Goal: Find specific page/section: Find specific page/section

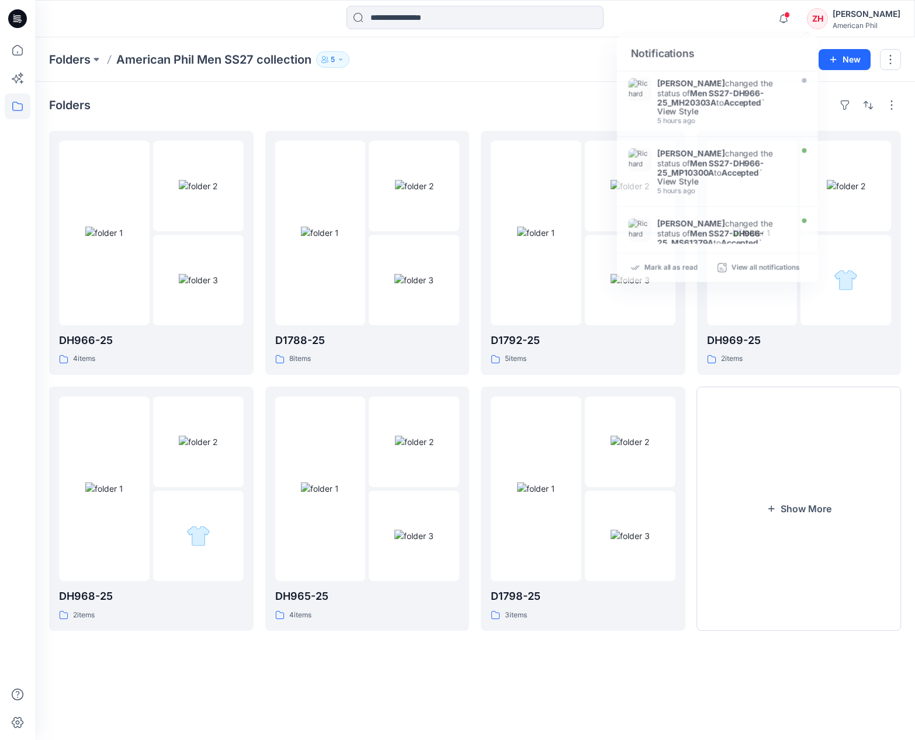
click at [532, 62] on div "Folders American Phil Men SS27 collection 5" at bounding box center [429, 59] width 761 height 16
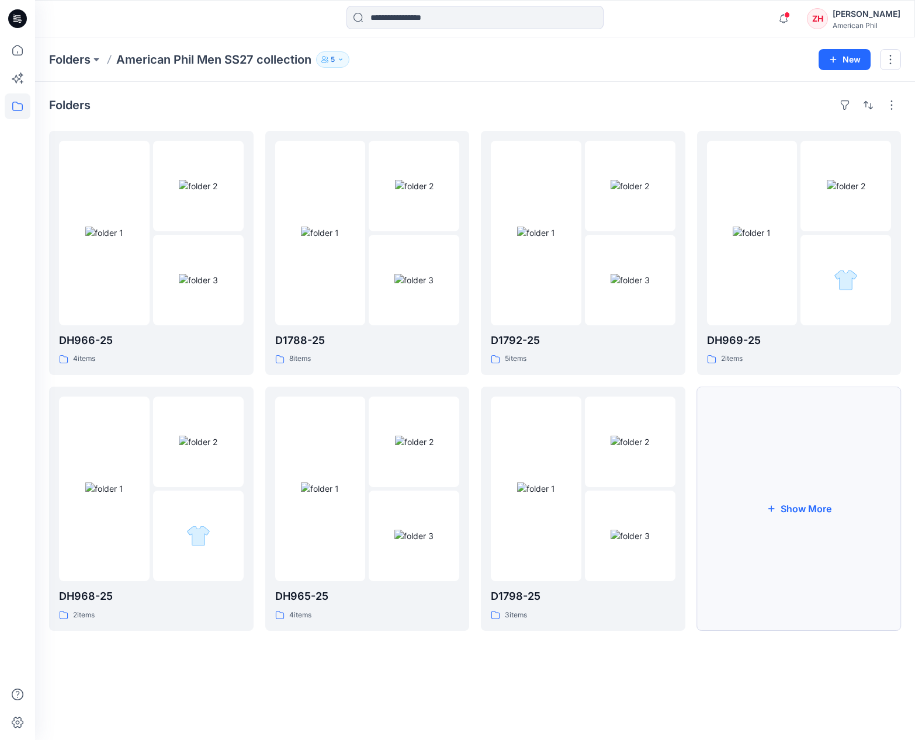
click at [837, 286] on button "Show More" at bounding box center [799, 509] width 204 height 244
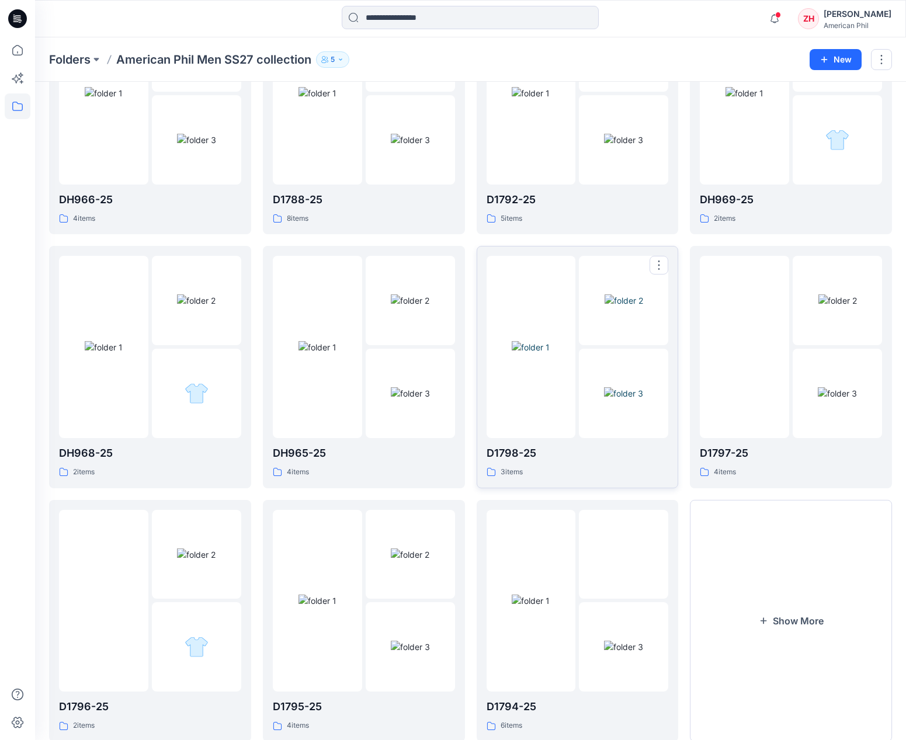
scroll to position [171, 0]
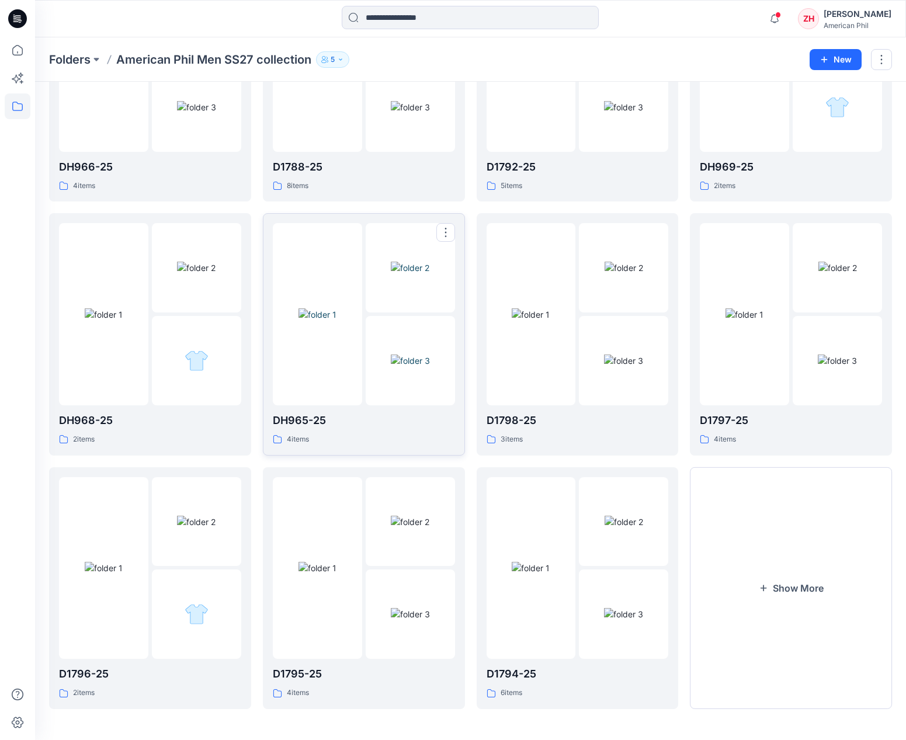
click at [336, 286] on img at bounding box center [318, 314] width 38 height 12
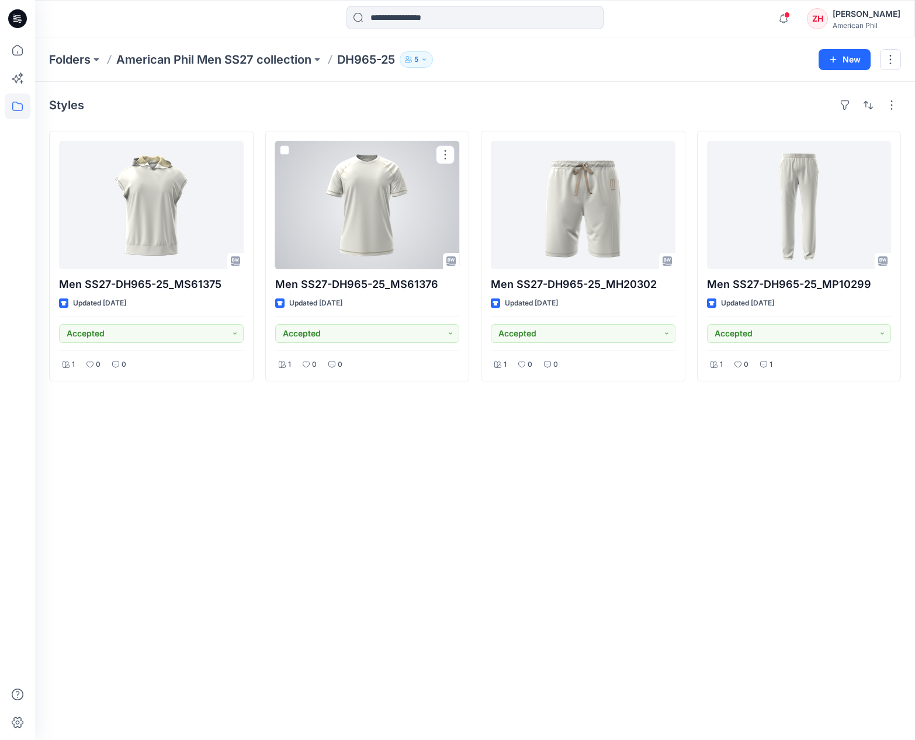
click at [349, 202] on div at bounding box center [367, 205] width 185 height 129
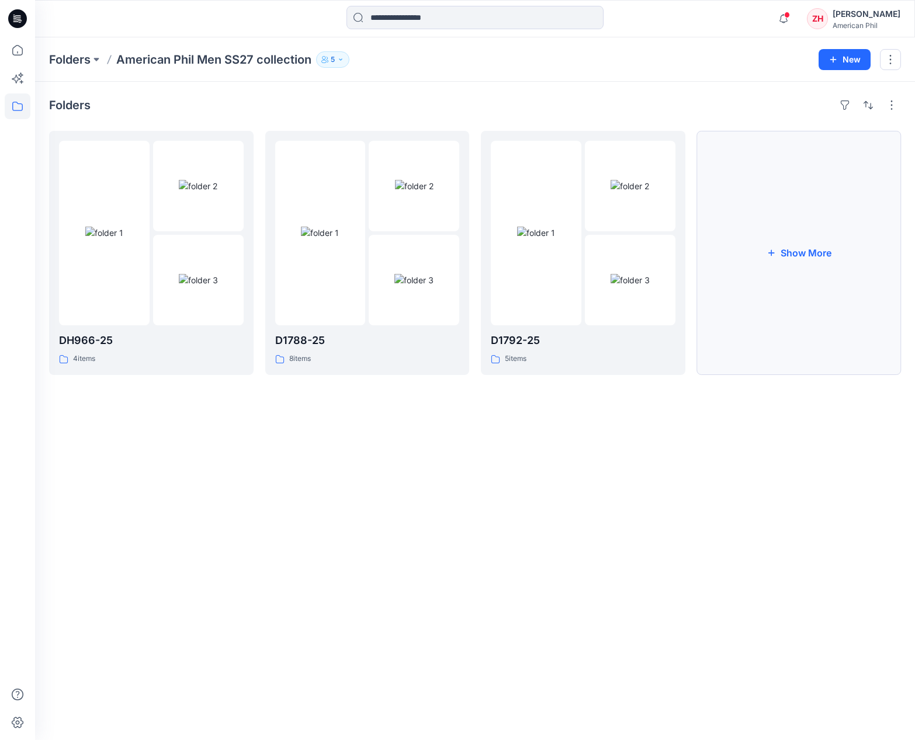
click at [832, 246] on button "Show More" at bounding box center [799, 253] width 204 height 244
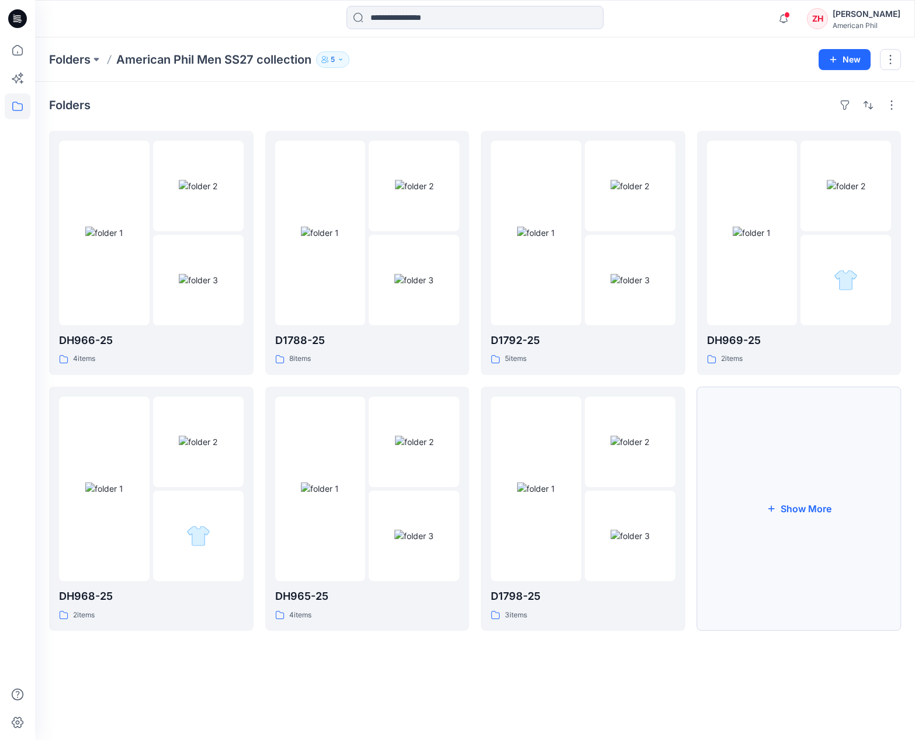
click at [812, 286] on button "Show More" at bounding box center [799, 509] width 204 height 244
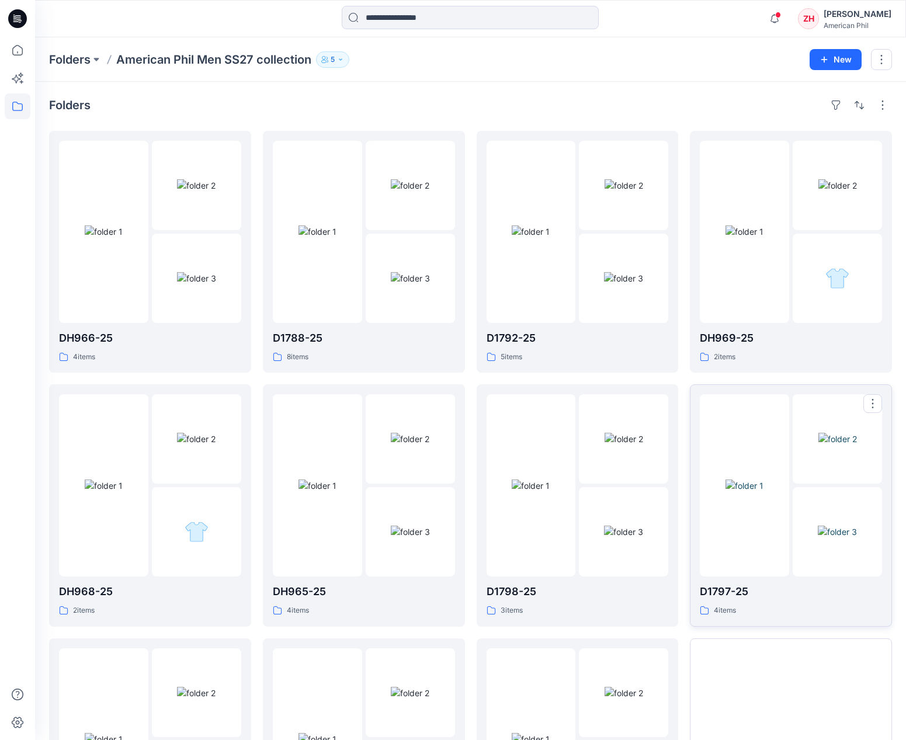
scroll to position [171, 0]
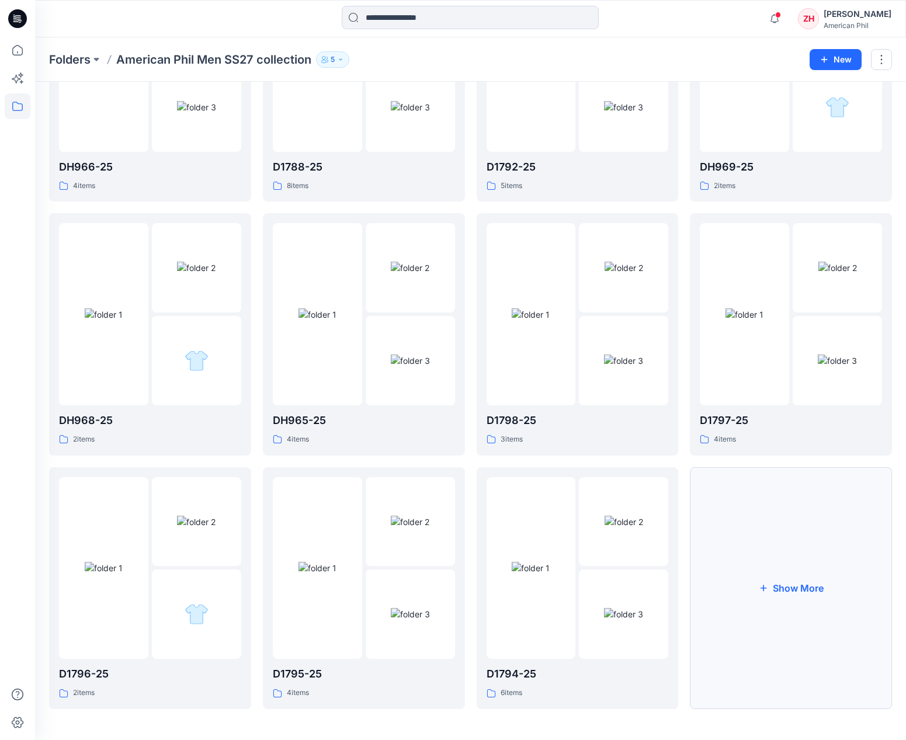
click at [824, 286] on button "Show More" at bounding box center [791, 588] width 202 height 242
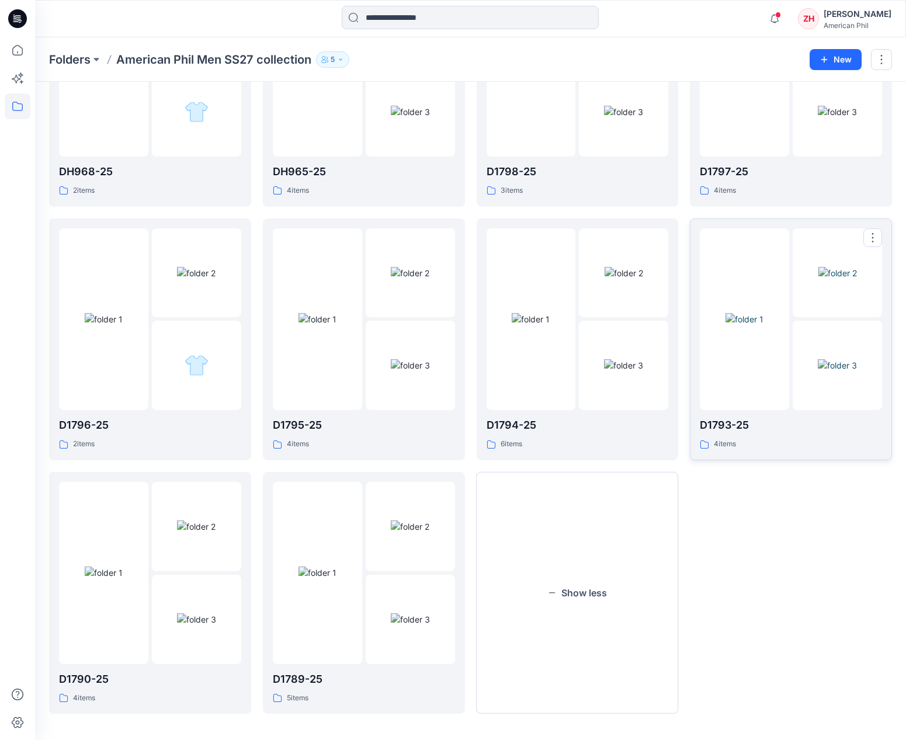
scroll to position [424, 0]
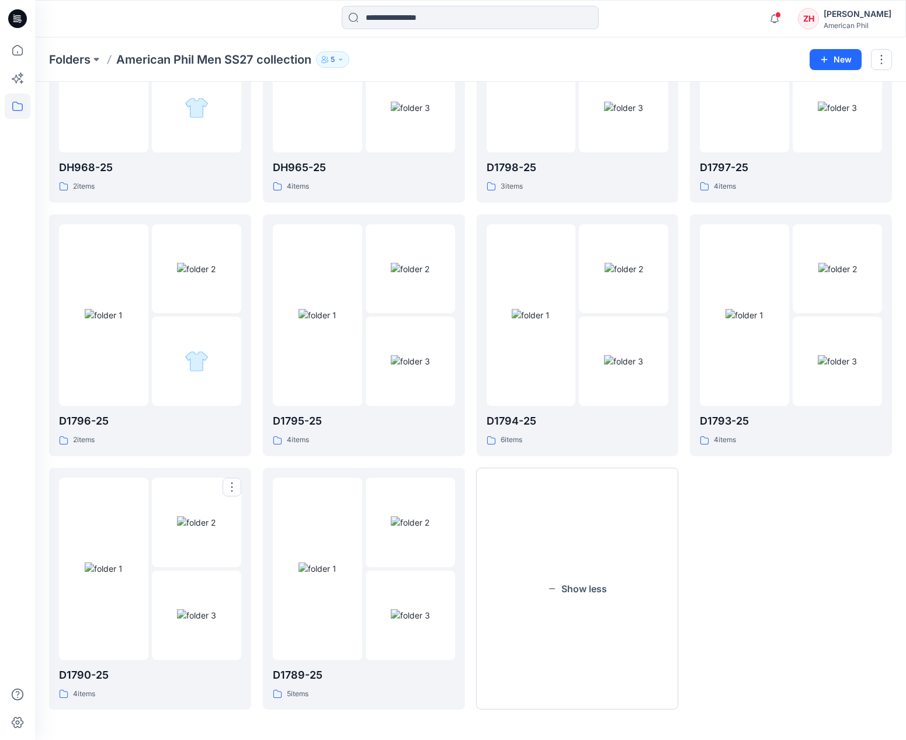
drag, startPoint x: 129, startPoint y: 536, endPoint x: 137, endPoint y: 536, distance: 8.2
click at [123, 286] on img at bounding box center [104, 569] width 38 height 12
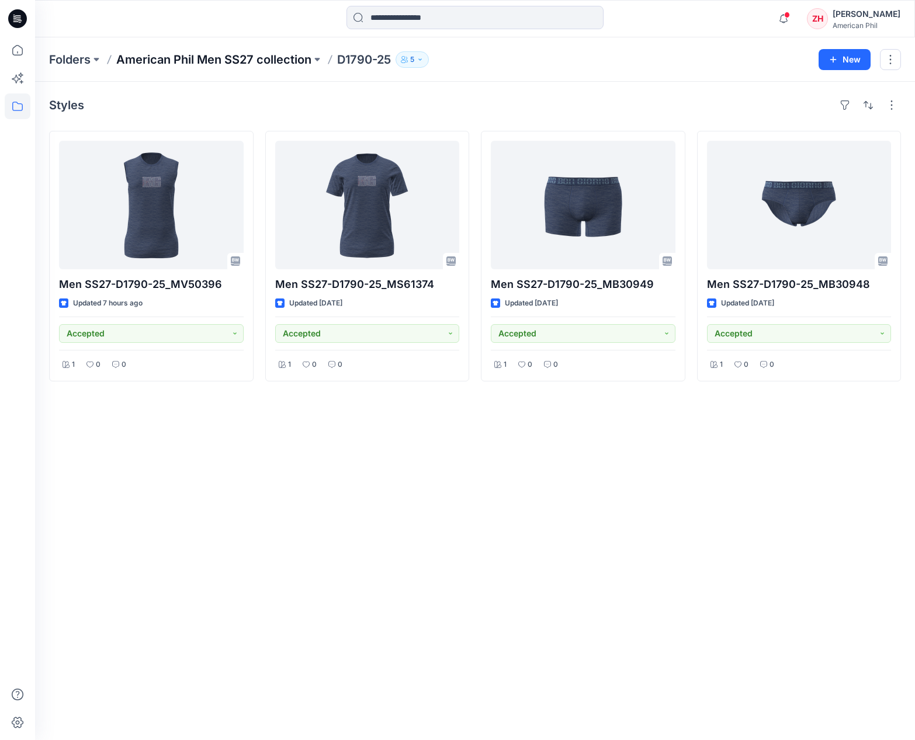
click at [296, 61] on p "American Phil Men SS27 collection" at bounding box center [213, 59] width 195 height 16
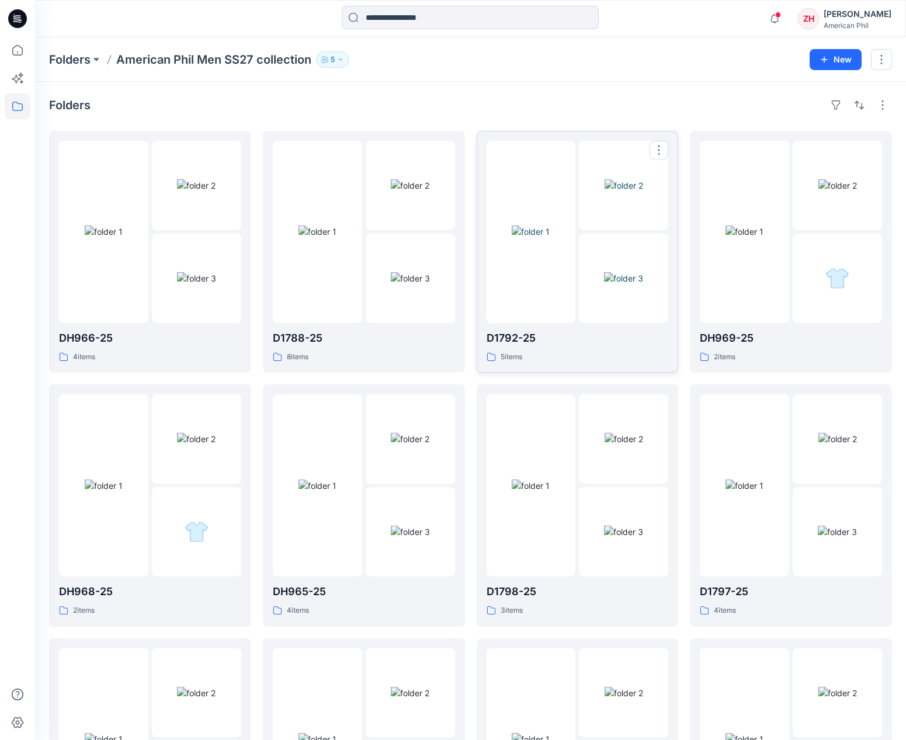
scroll to position [405, 0]
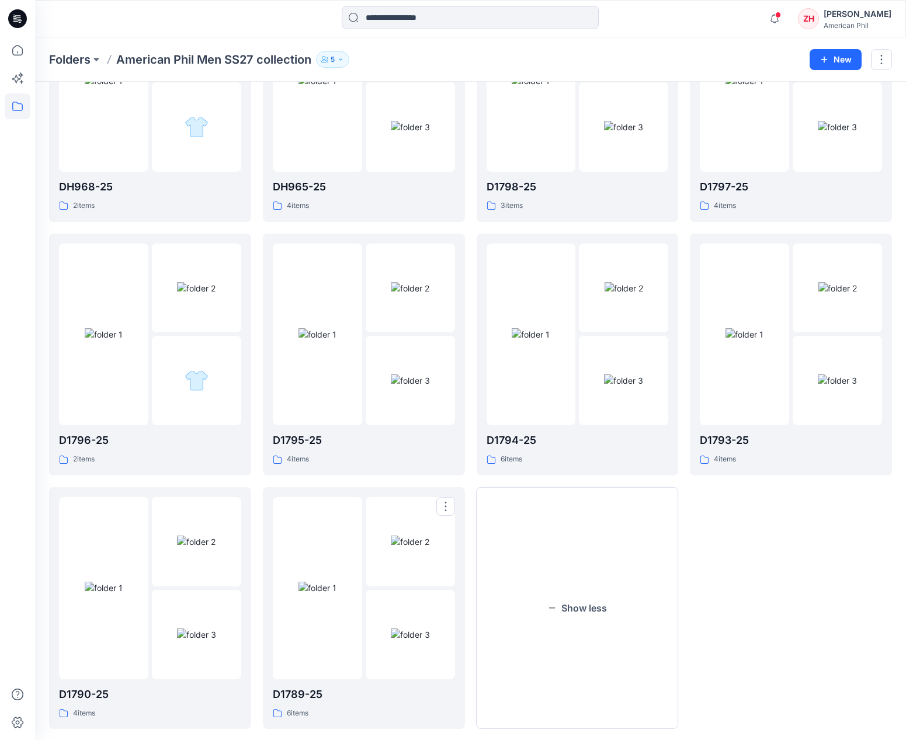
click at [401, 286] on img at bounding box center [410, 542] width 39 height 12
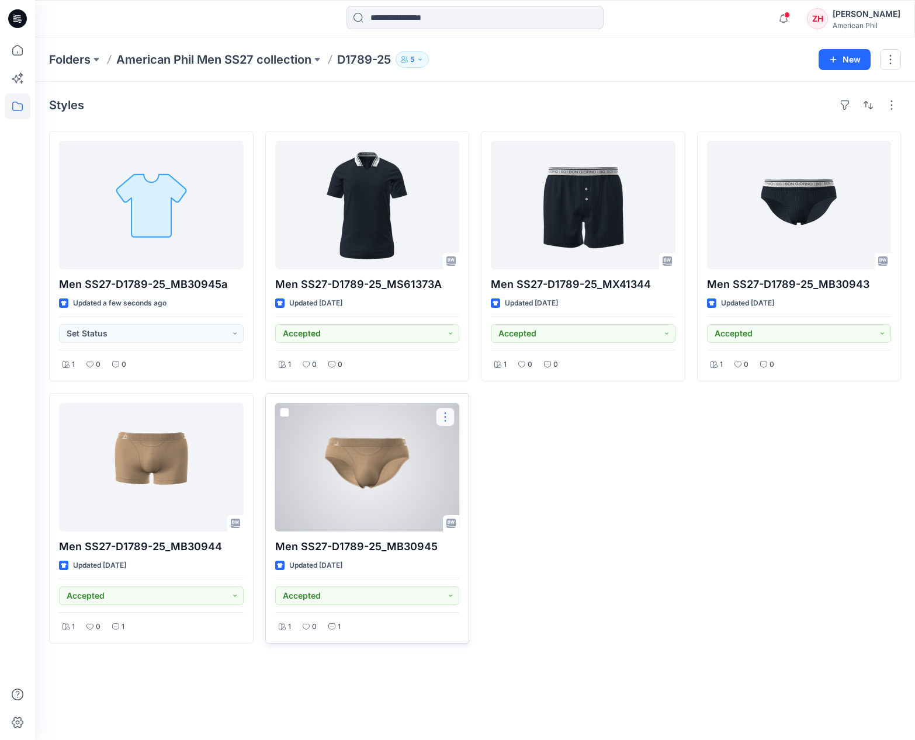
click at [447, 286] on button "button" at bounding box center [445, 417] width 19 height 19
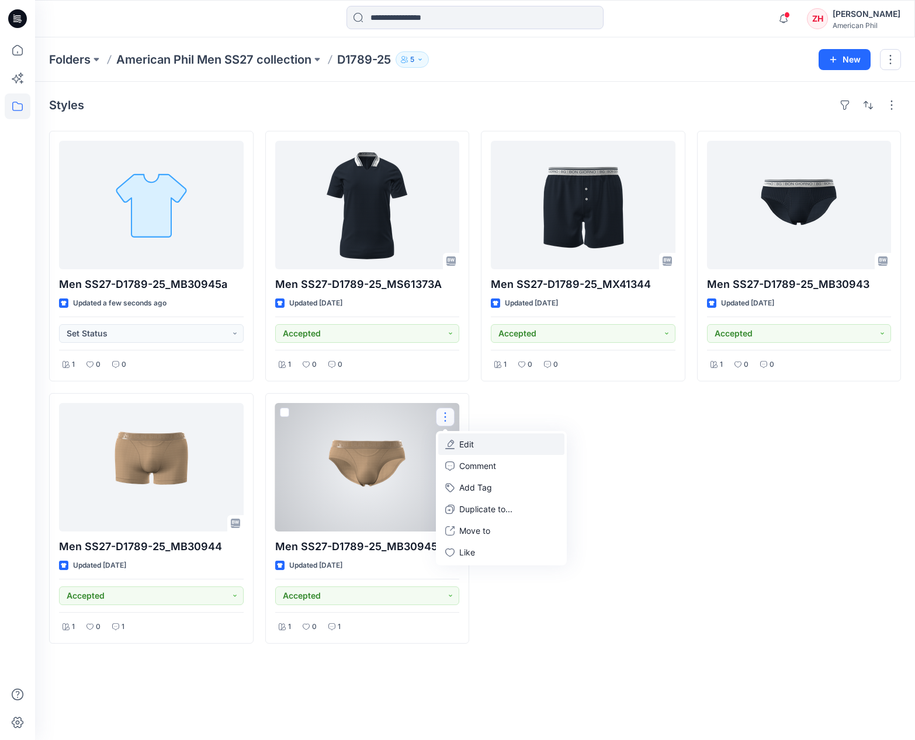
click at [487, 286] on button "Edit" at bounding box center [501, 444] width 126 height 22
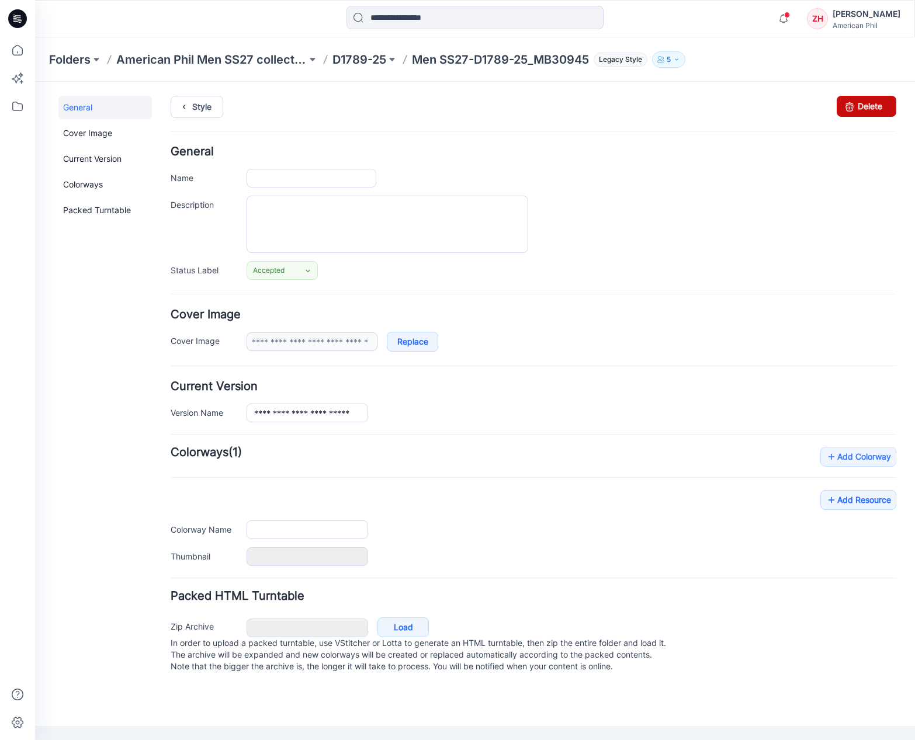
type input "**********"
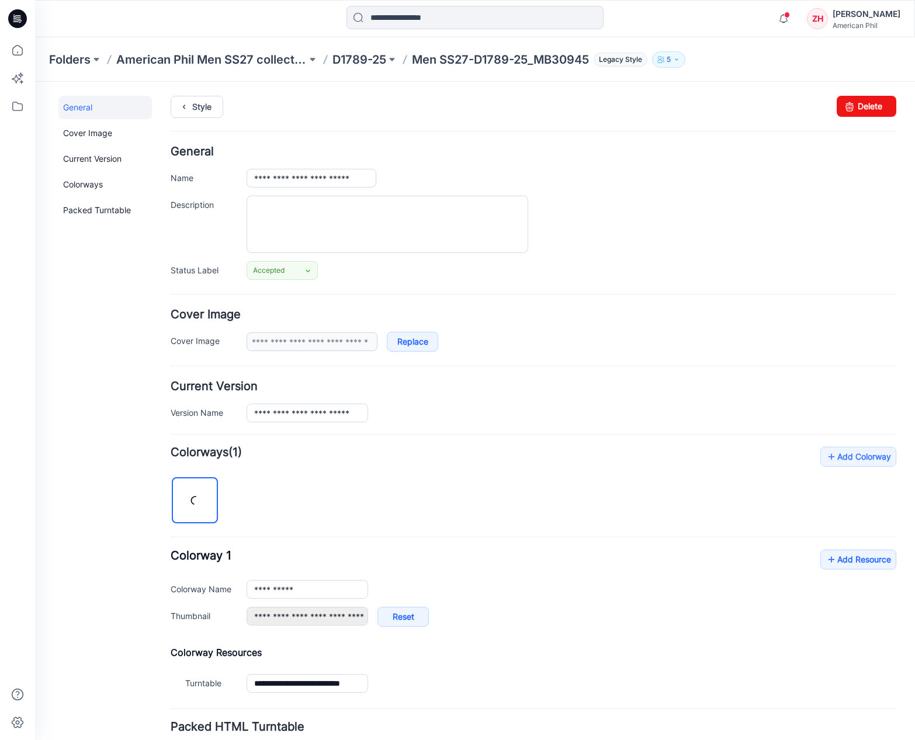
drag, startPoint x: 862, startPoint y: 112, endPoint x: 594, endPoint y: 369, distance: 371.8
click at [856, 112] on link "Delete" at bounding box center [867, 106] width 60 height 21
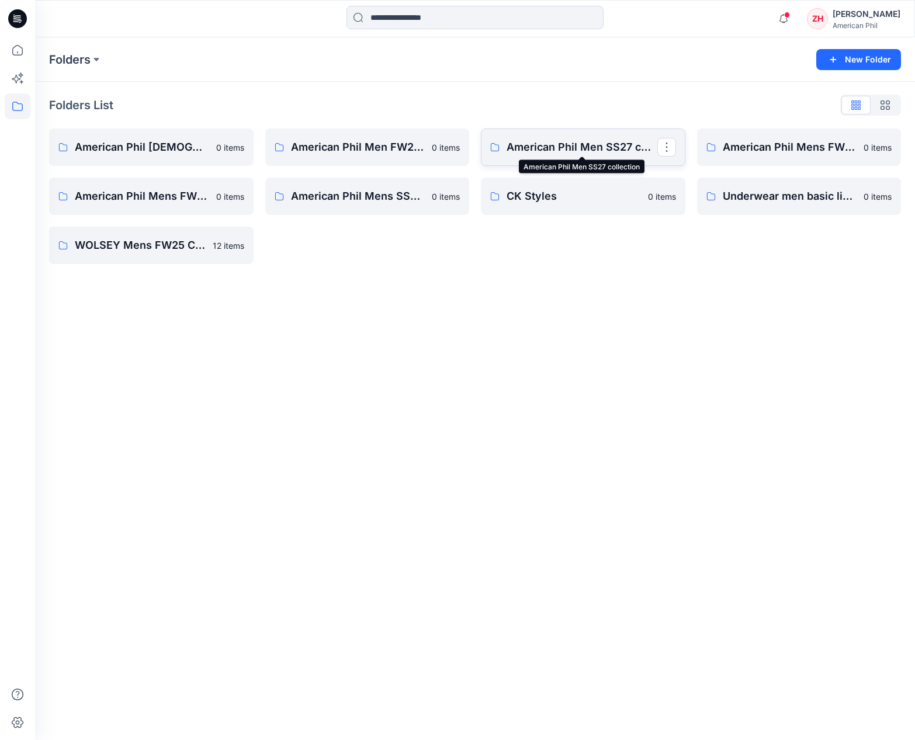
click at [579, 152] on p "American Phil Men SS27 collection" at bounding box center [581, 147] width 151 height 16
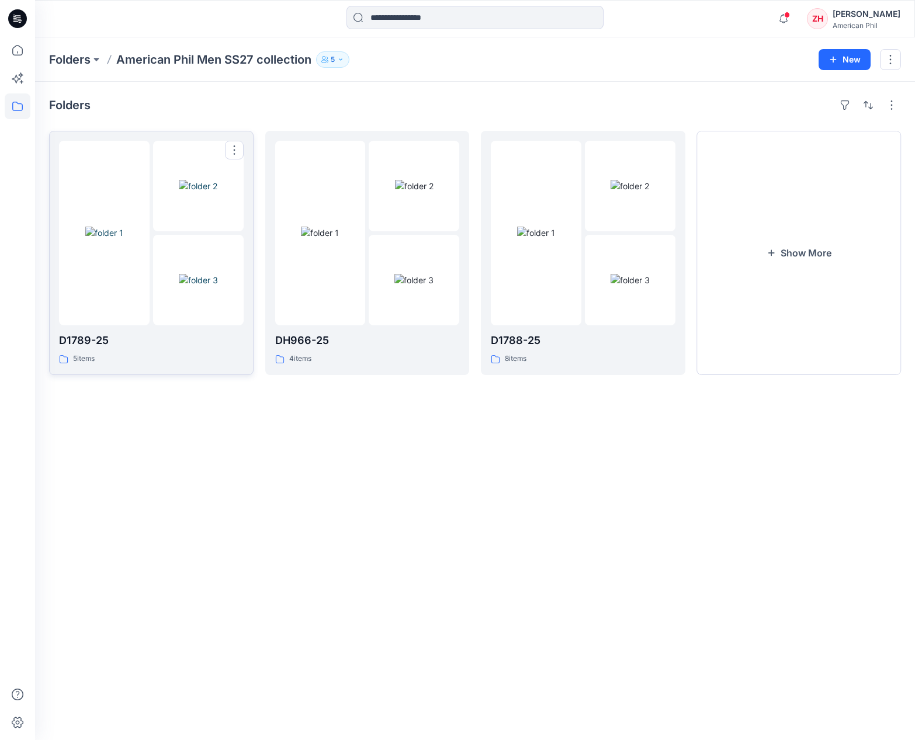
click at [206, 192] on img at bounding box center [198, 186] width 39 height 12
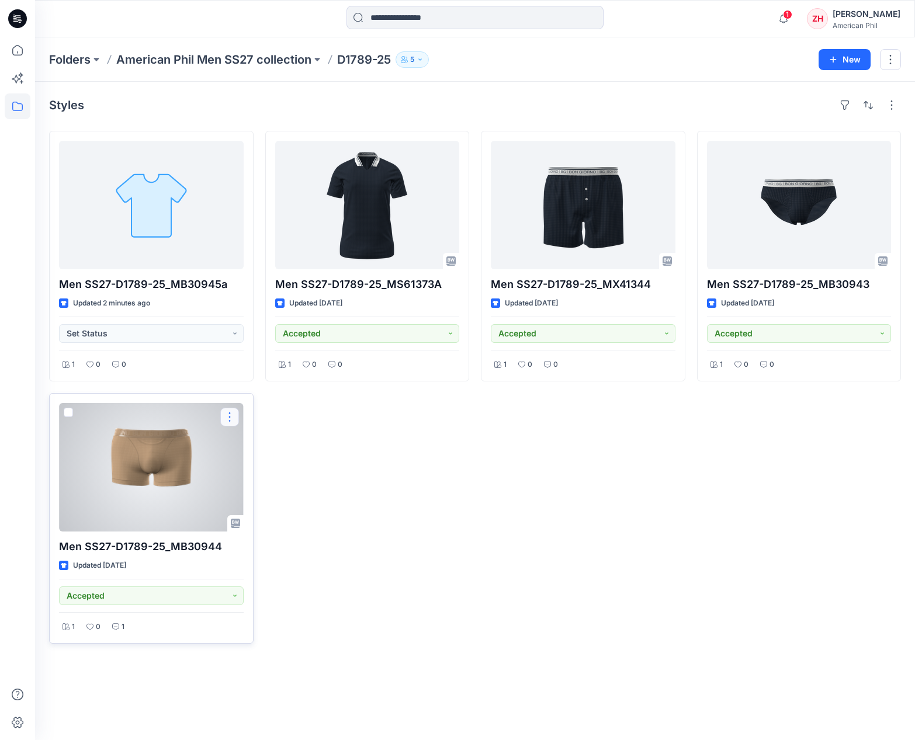
click at [234, 415] on button "button" at bounding box center [229, 417] width 19 height 19
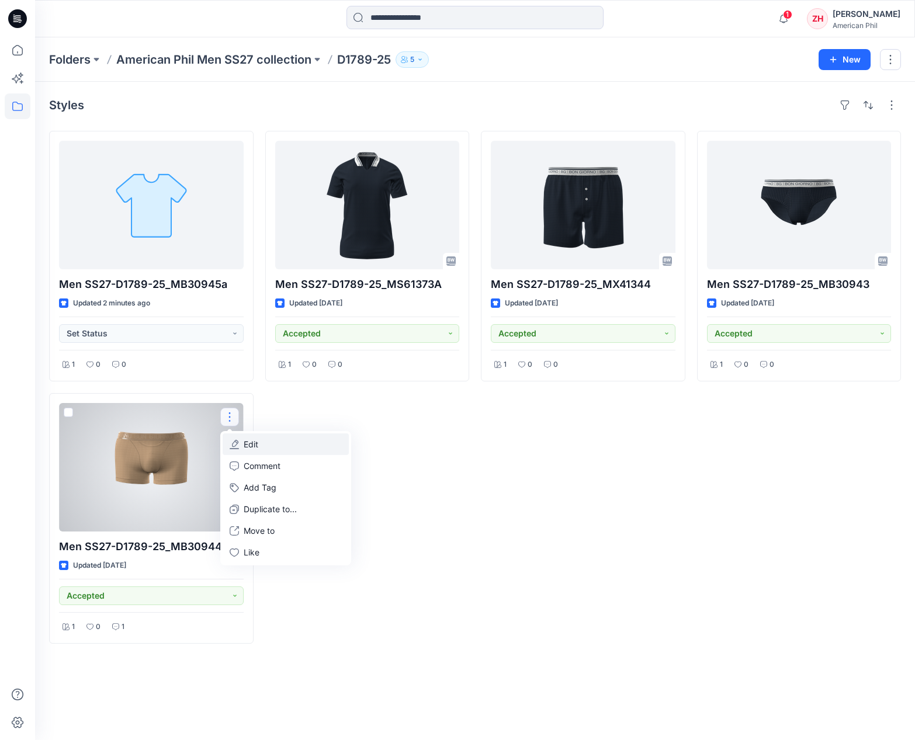
click at [284, 445] on button "Edit" at bounding box center [286, 444] width 126 height 22
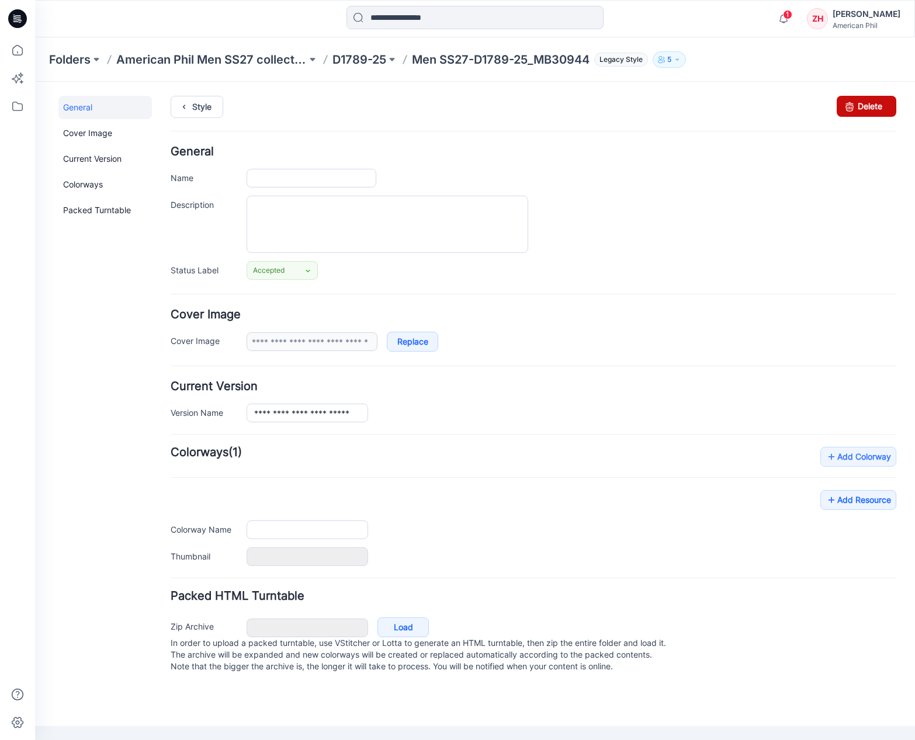
type input "**********"
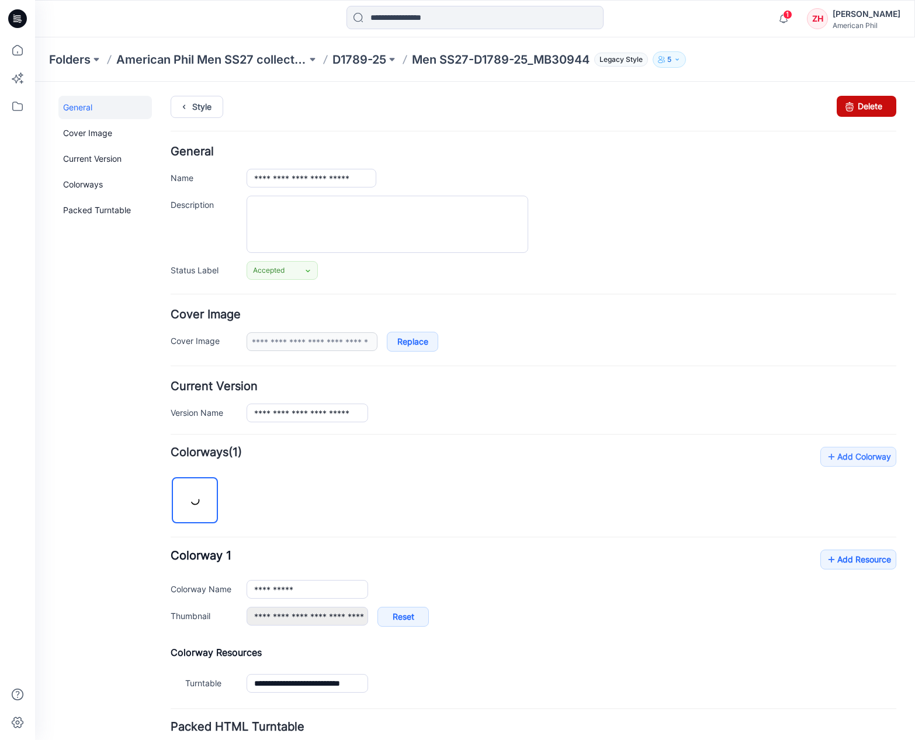
click at [874, 109] on link "Delete" at bounding box center [867, 106] width 60 height 21
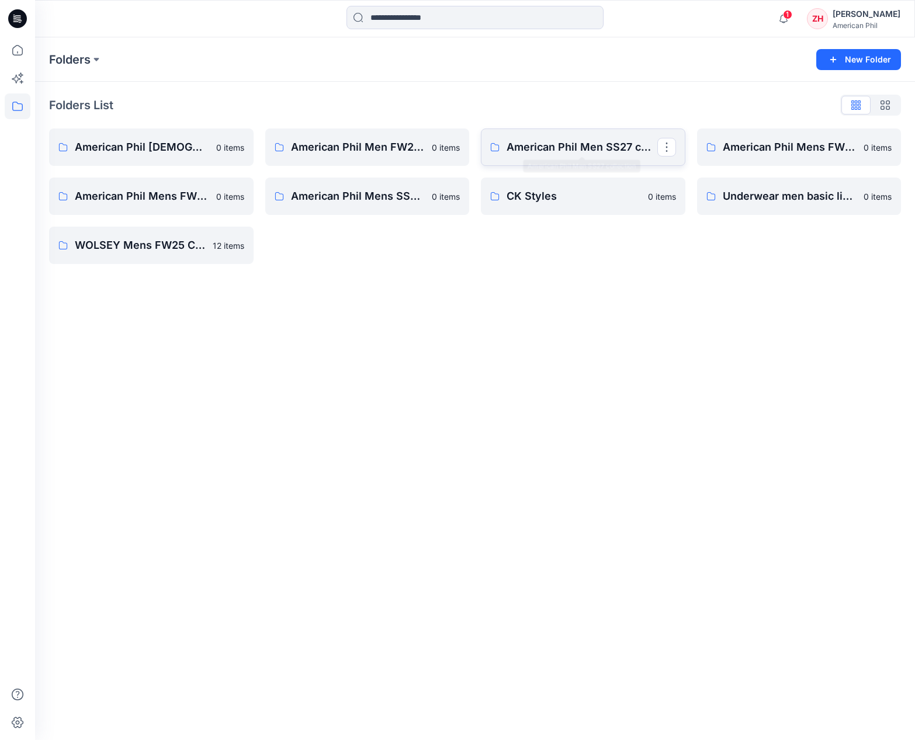
click at [622, 155] on link "American Phil Men SS27 collection" at bounding box center [583, 147] width 204 height 37
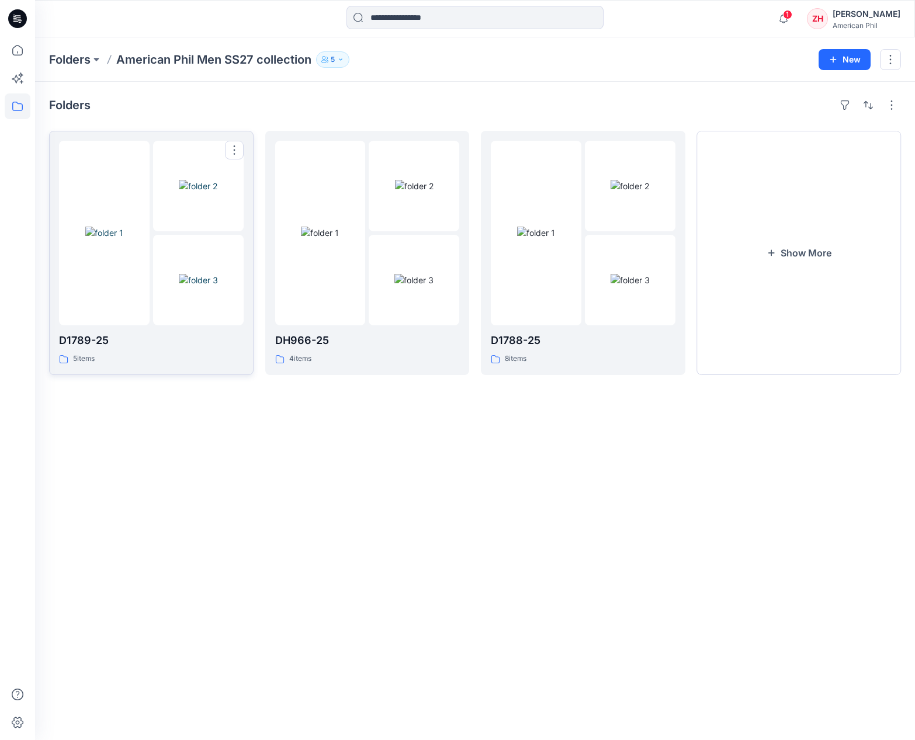
click at [195, 180] on img at bounding box center [198, 186] width 39 height 12
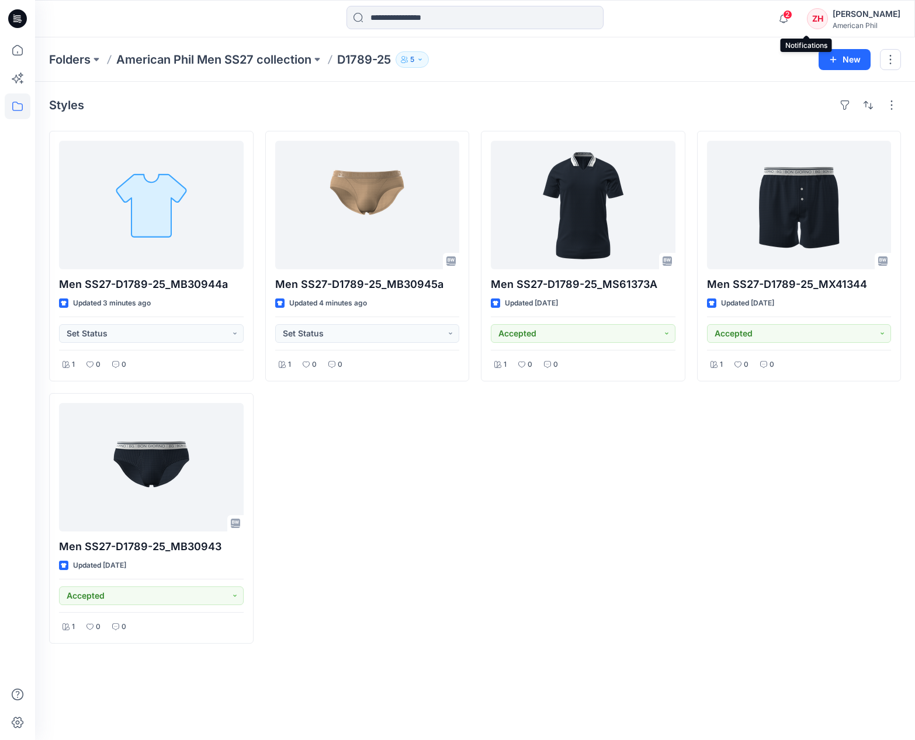
click at [792, 16] on span "2" at bounding box center [787, 14] width 9 height 9
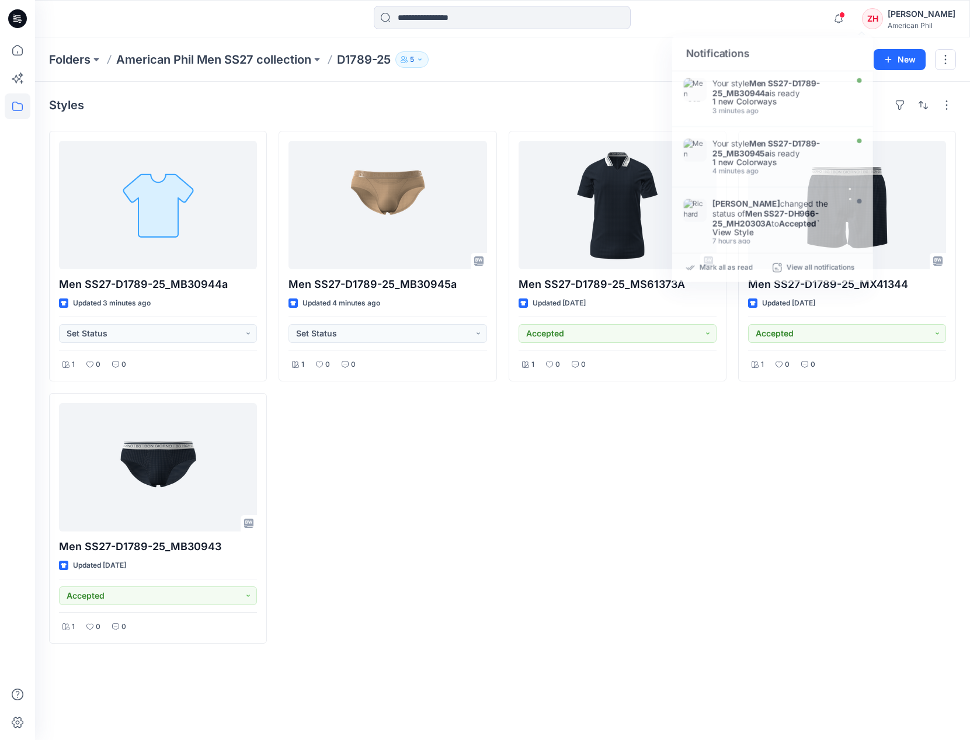
click at [689, 26] on div at bounding box center [502, 19] width 467 height 26
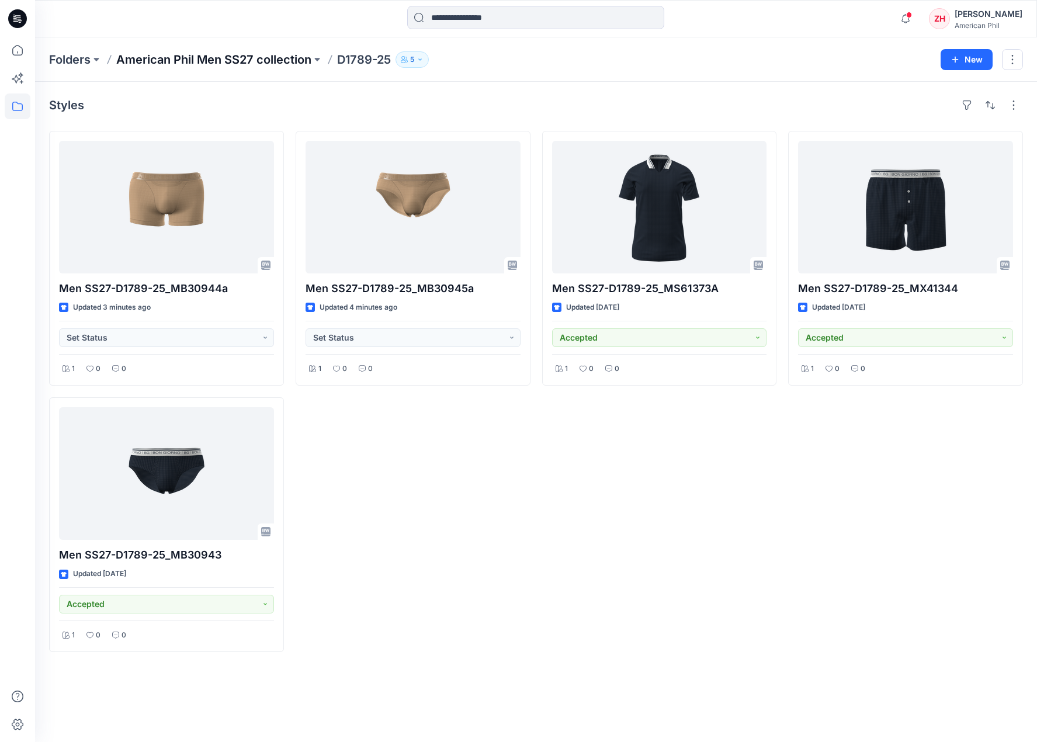
click at [308, 56] on p "American Phil Men SS27 collection" at bounding box center [213, 59] width 195 height 16
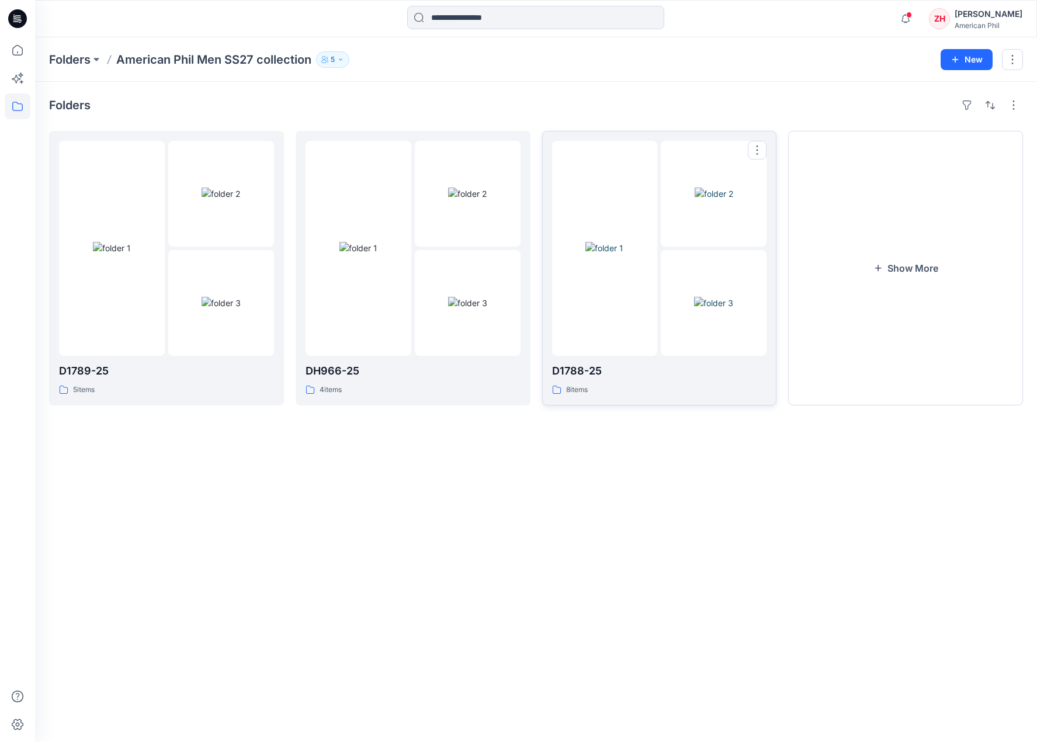
click at [695, 188] on img at bounding box center [714, 194] width 39 height 12
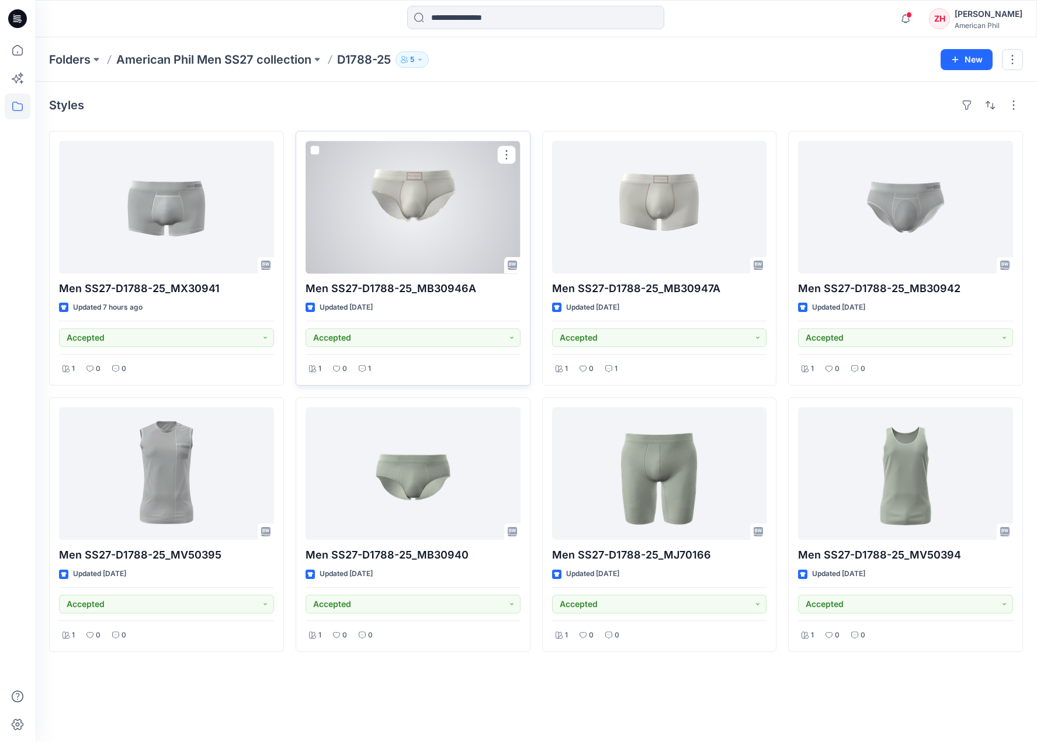
click at [460, 189] on div at bounding box center [413, 207] width 215 height 133
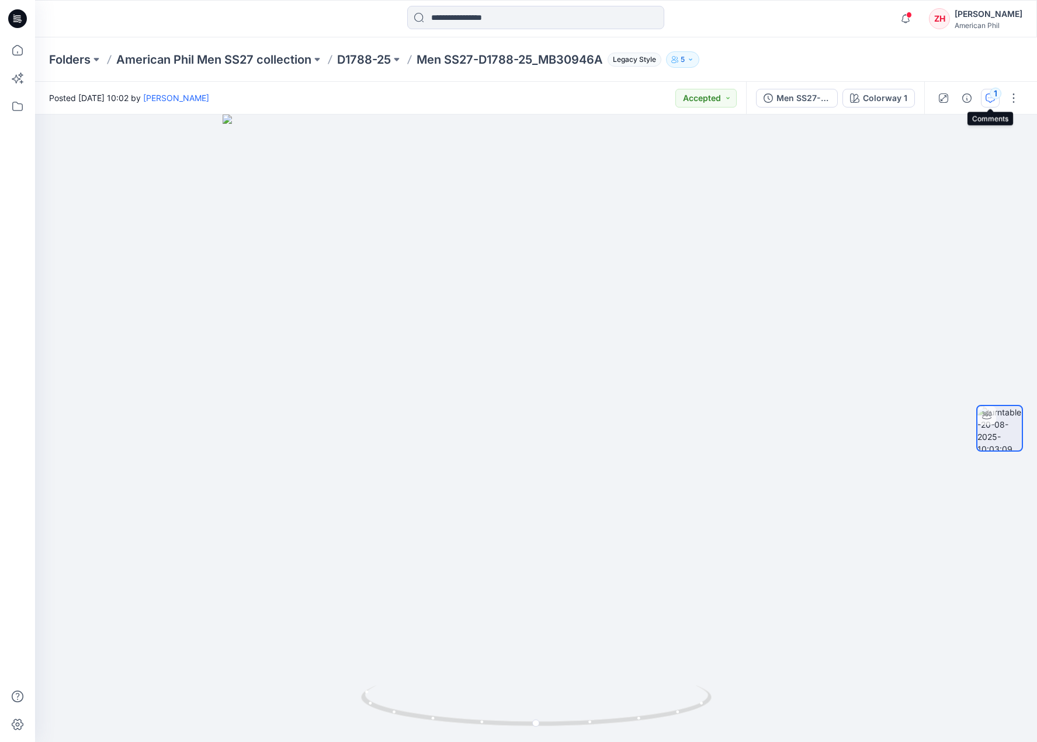
click at [970, 93] on icon "button" at bounding box center [989, 97] width 9 height 9
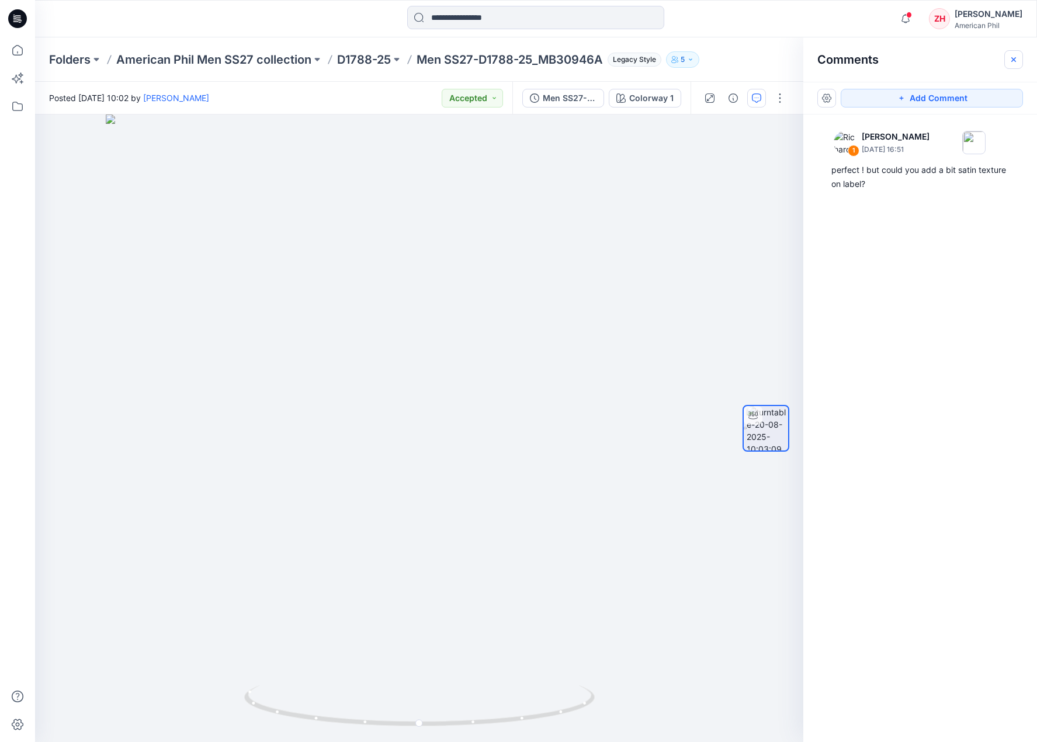
click at [970, 59] on button "button" at bounding box center [1013, 59] width 19 height 19
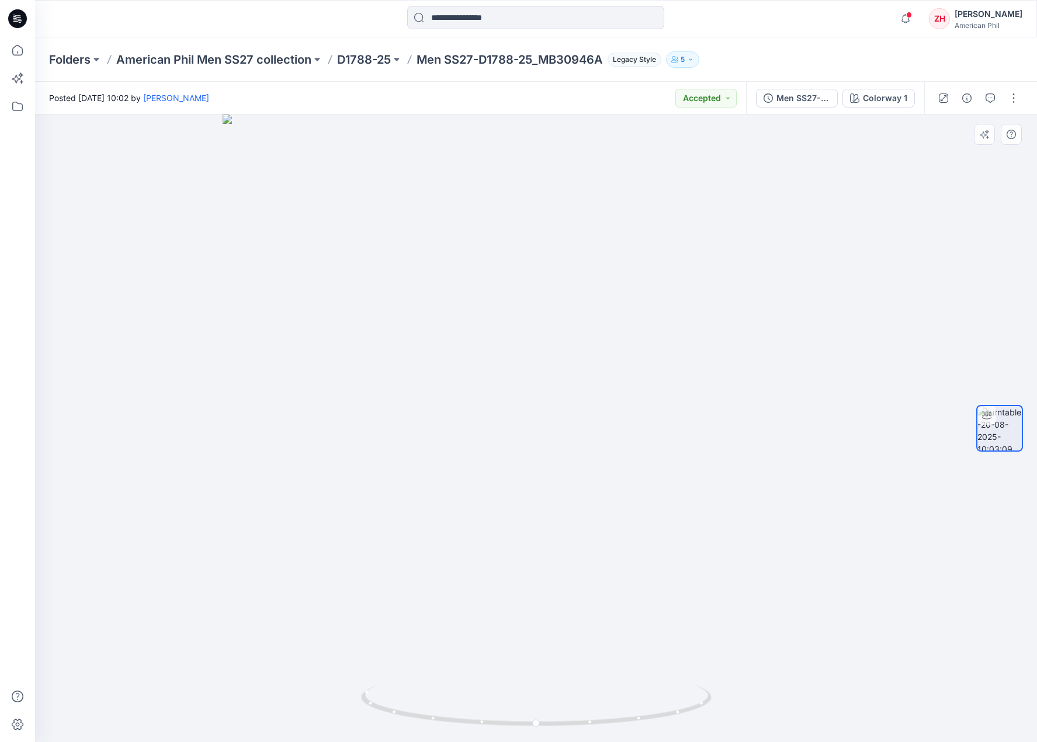
click at [789, 268] on div at bounding box center [536, 427] width 1002 height 627
click at [379, 57] on p "D1788-25" at bounding box center [364, 59] width 54 height 16
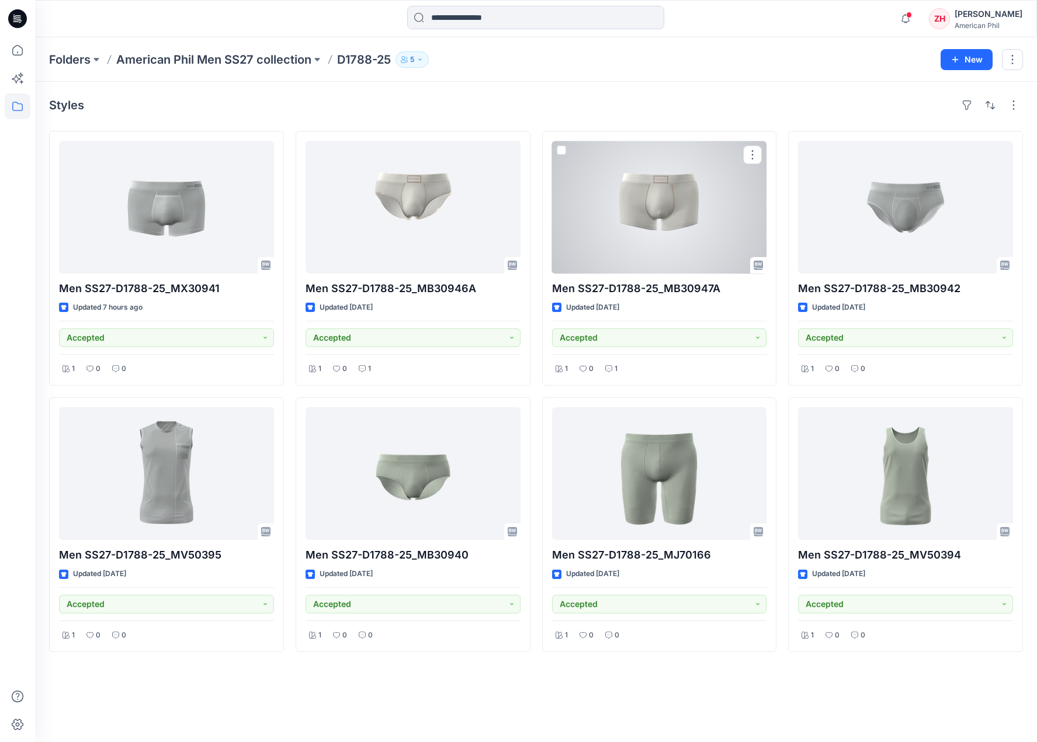
drag, startPoint x: 625, startPoint y: 223, endPoint x: 619, endPoint y: 214, distance: 10.4
click at [625, 223] on div at bounding box center [659, 207] width 215 height 133
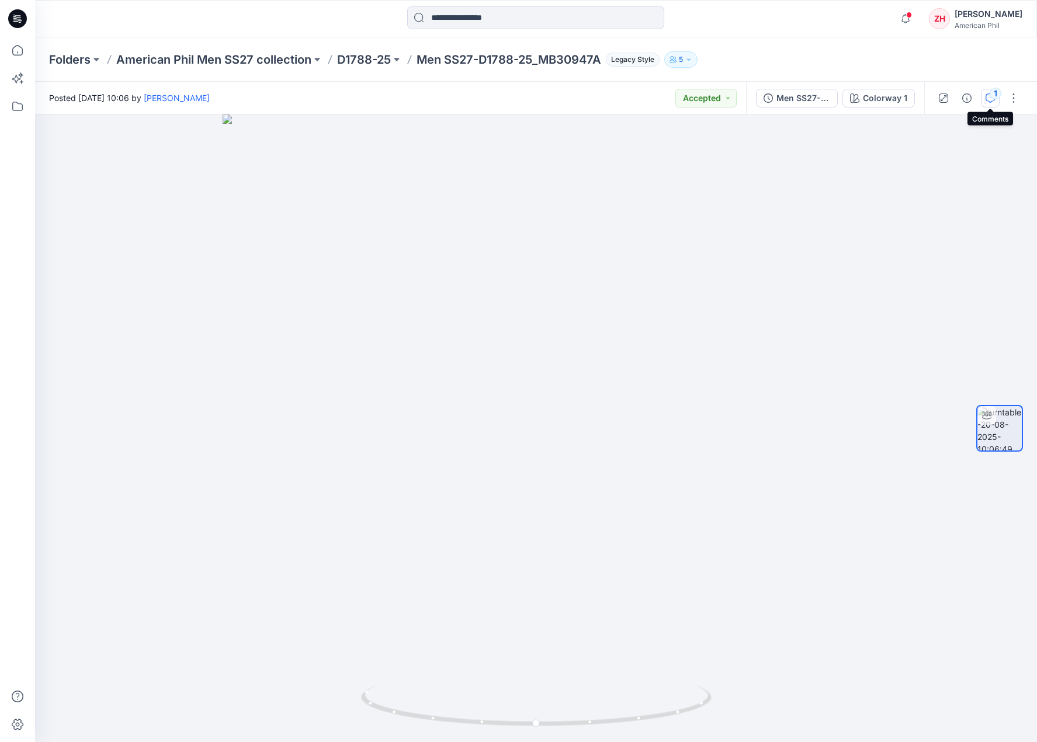
click at [970, 96] on div "1" at bounding box center [996, 94] width 12 height 12
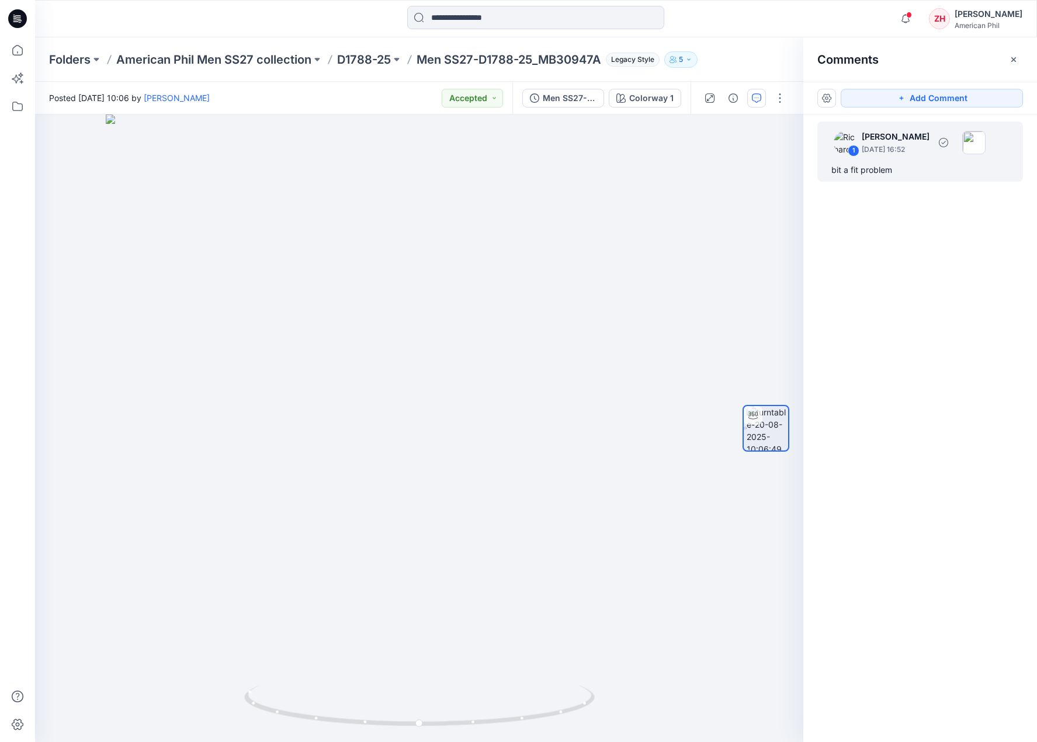
click at [928, 166] on div "bit a fit problem" at bounding box center [920, 170] width 178 height 14
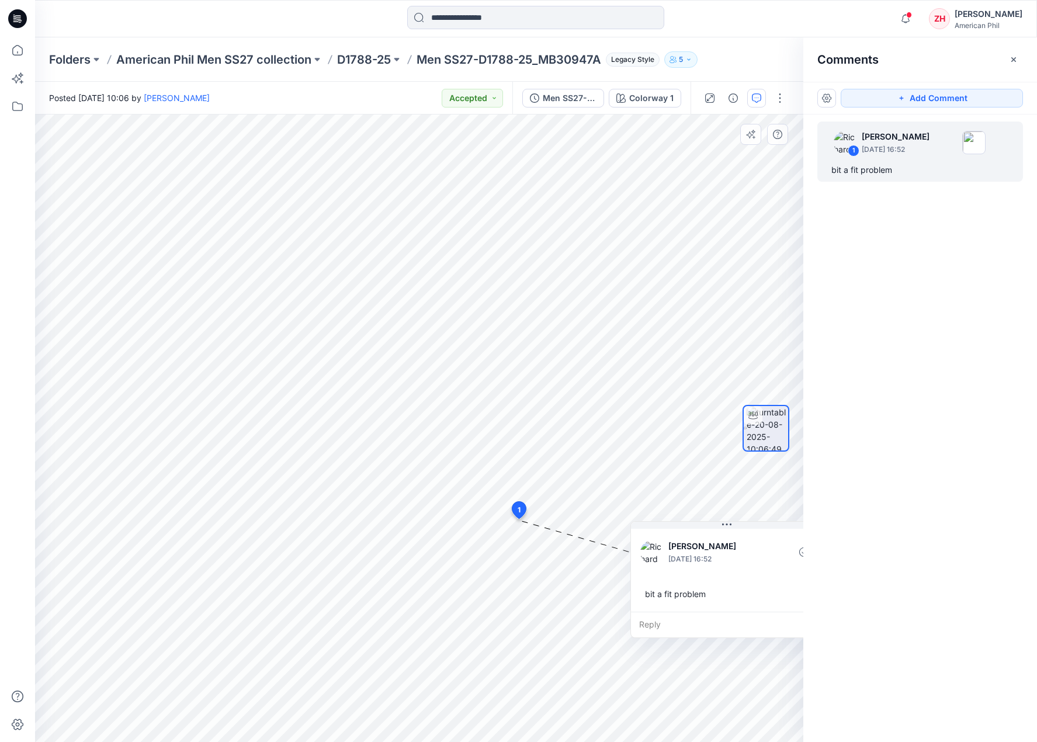
drag, startPoint x: 607, startPoint y: 536, endPoint x: 659, endPoint y: 530, distance: 52.3
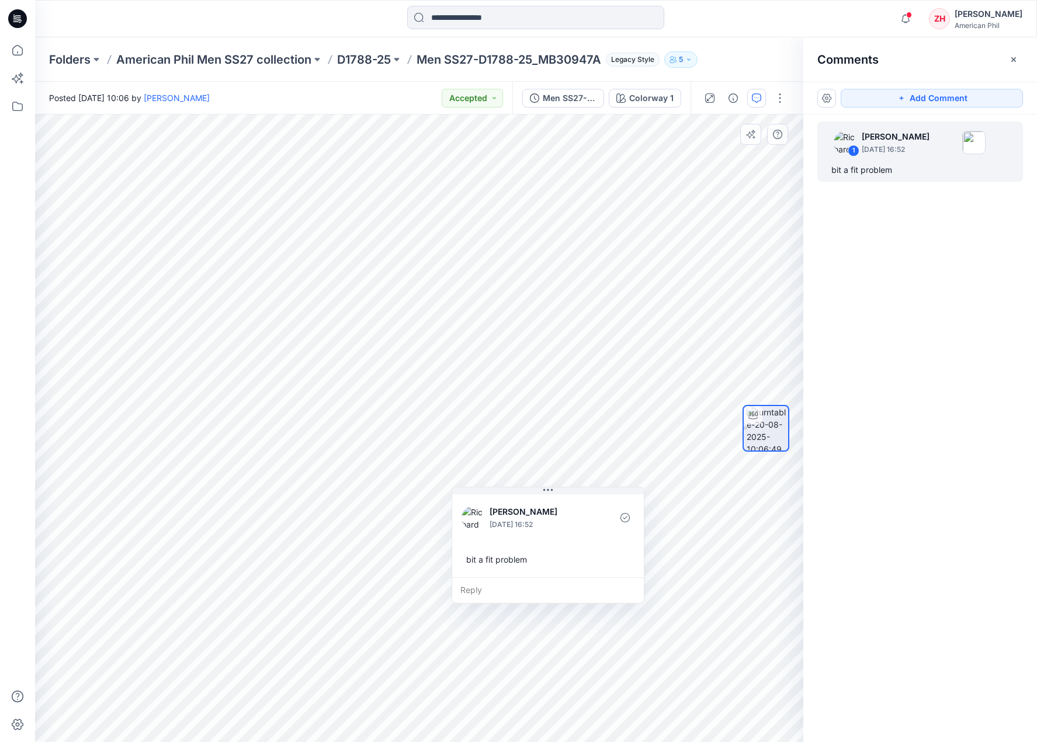
drag, startPoint x: 658, startPoint y: 530, endPoint x: 479, endPoint y: 495, distance: 182.0
click at [970, 54] on button "button" at bounding box center [1013, 59] width 19 height 19
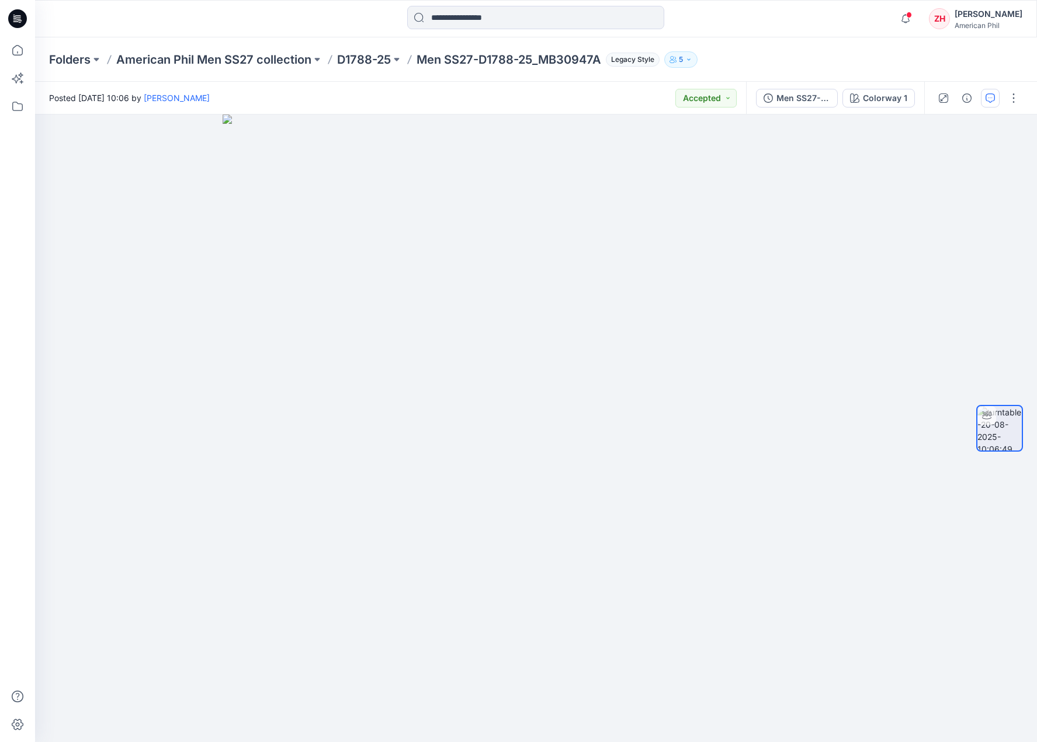
click at [797, 40] on div "Folders American Phil Men SS27 collection D1788-25 Men SS27-D1788-25_MB30947A L…" at bounding box center [536, 59] width 1002 height 44
click at [360, 57] on p "D1788-25" at bounding box center [364, 59] width 54 height 16
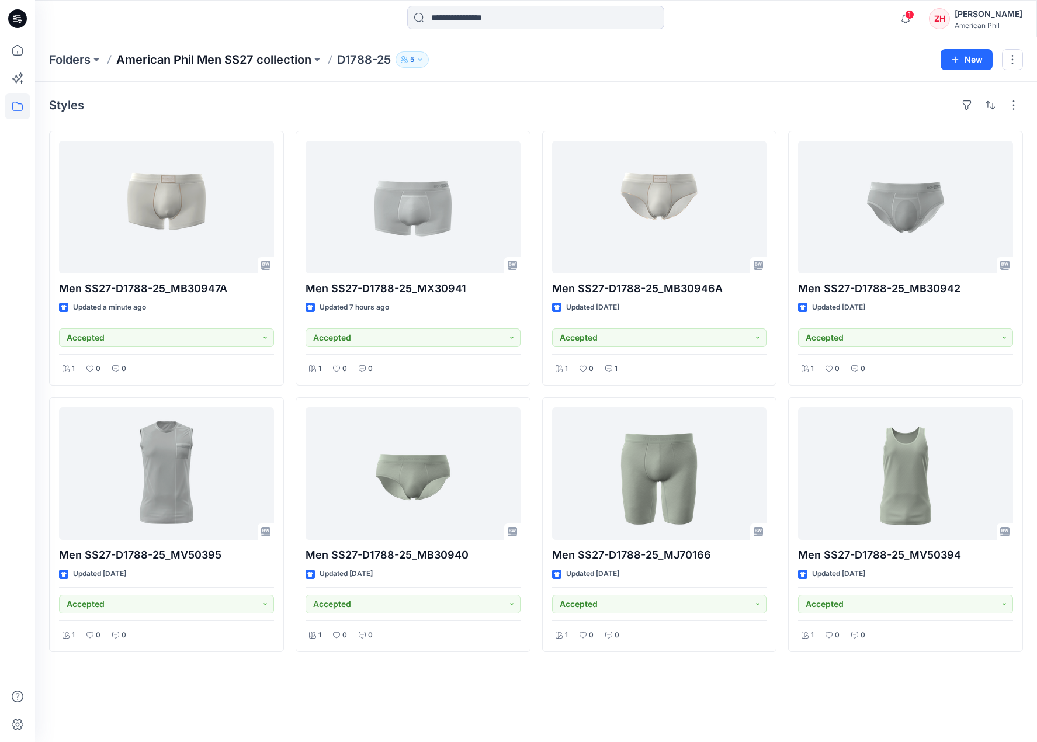
click at [272, 59] on p "American Phil Men SS27 collection" at bounding box center [213, 59] width 195 height 16
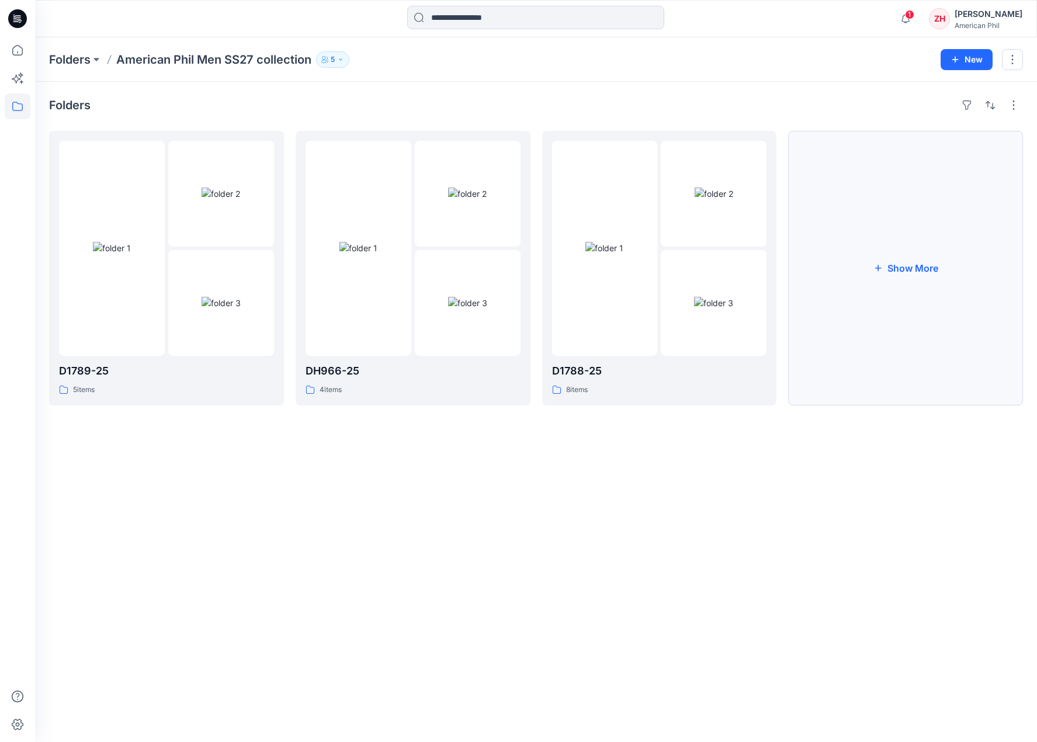
click at [887, 251] on button "Show More" at bounding box center [905, 268] width 235 height 275
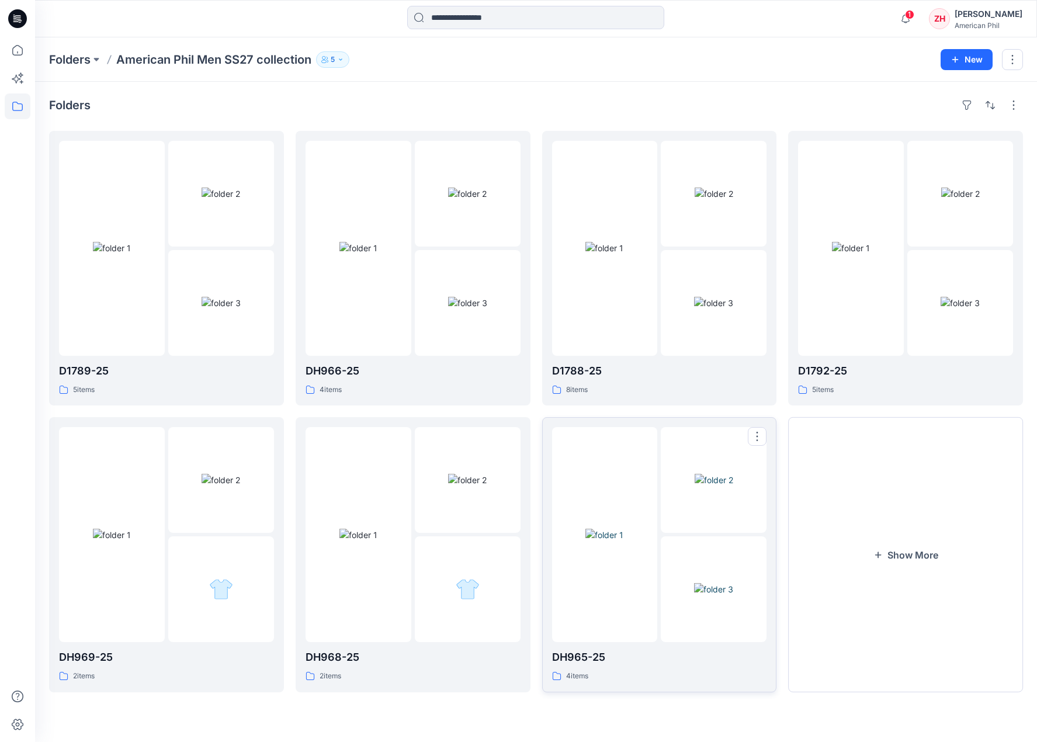
click at [646, 457] on div at bounding box center [605, 534] width 106 height 215
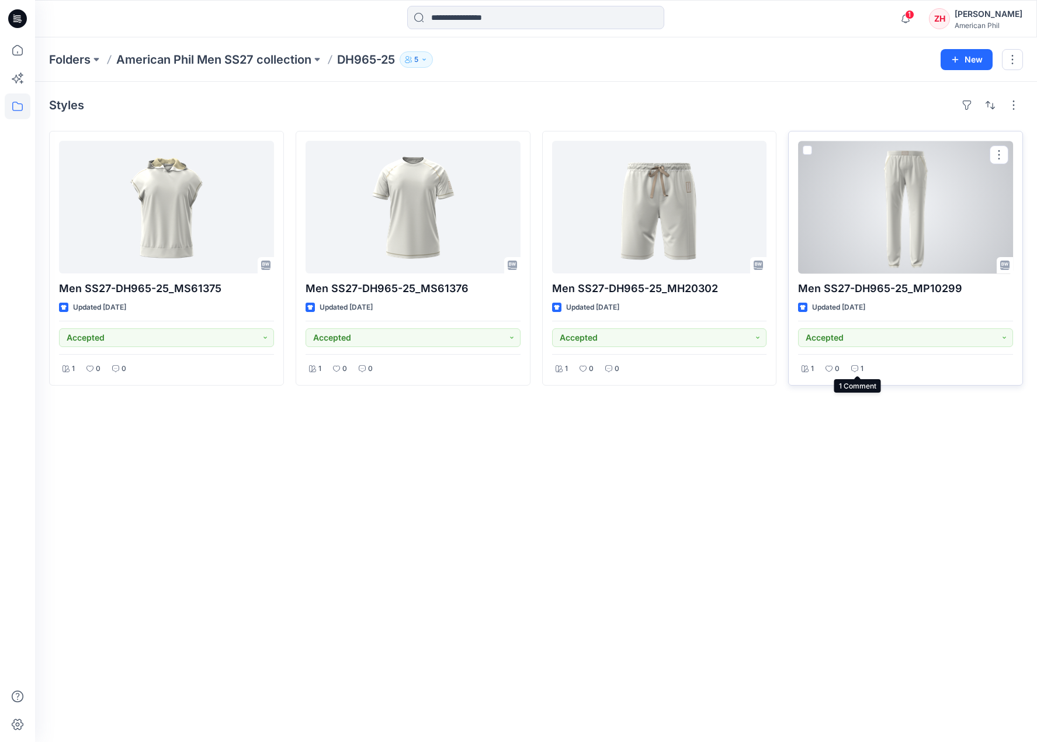
click at [858, 367] on div "1" at bounding box center [857, 369] width 19 height 15
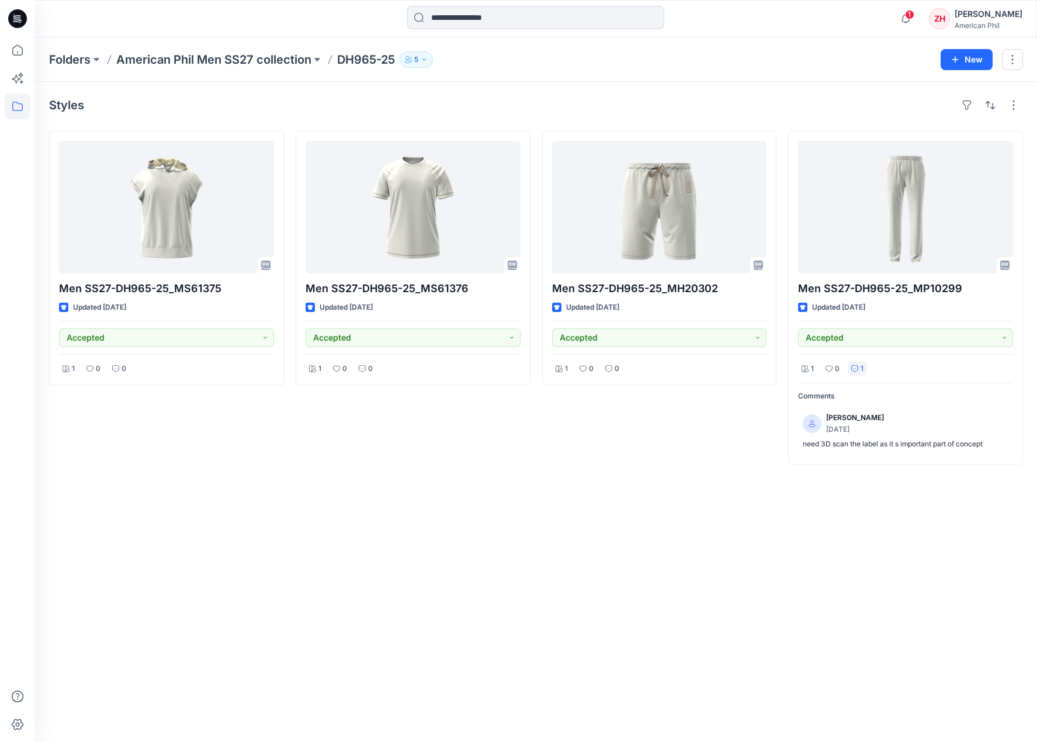
click at [678, 467] on div "Styles Men SS27-DH965-25_MS61375 Updated 3 days ago Accepted 1 0 0 Men SS27-DH9…" at bounding box center [536, 412] width 1002 height 660
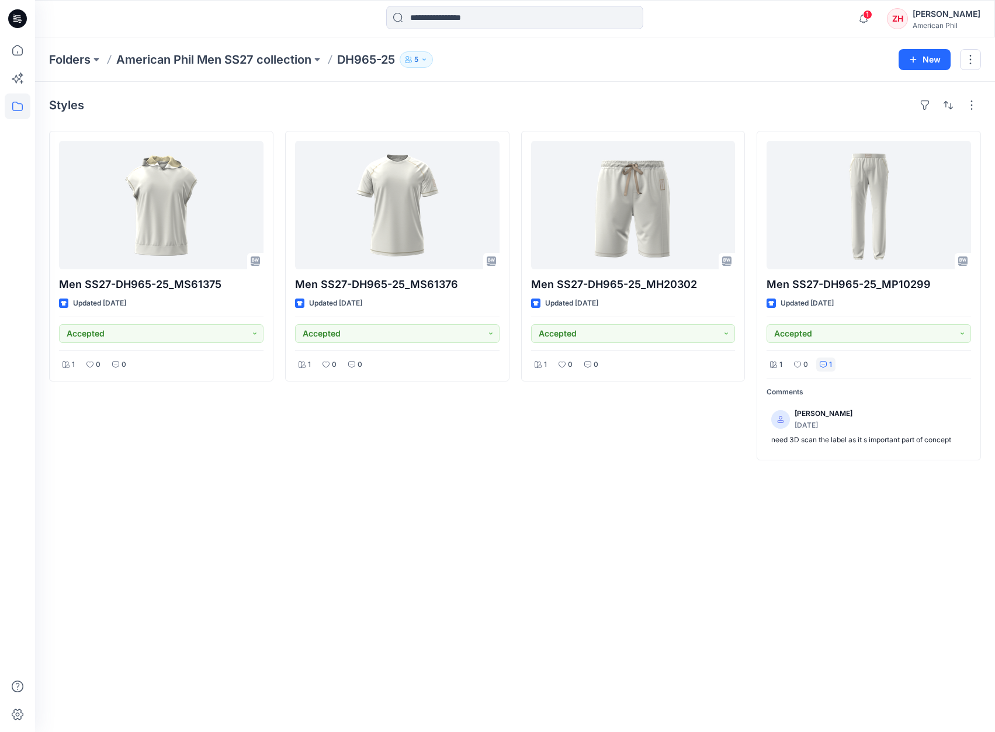
click at [511, 71] on div "Folders American Phil Men SS27 collection DH965-25 5 New" at bounding box center [515, 59] width 960 height 44
click at [875, 18] on icon "button" at bounding box center [863, 18] width 22 height 23
click at [834, 15] on div "Notifications Your style Men SS27-D1788-25_MB30947A has been updated with Men S…" at bounding box center [514, 19] width 959 height 26
click at [875, 12] on icon "button" at bounding box center [863, 18] width 22 height 23
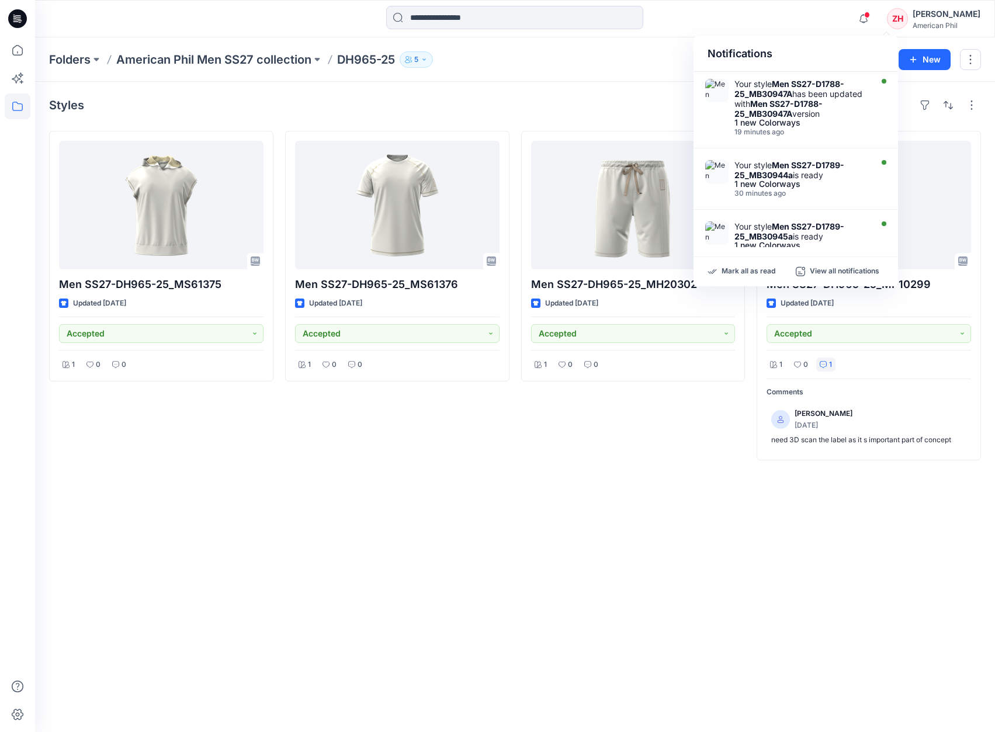
click at [822, 24] on div "Notifications Your style Men SS27-D1788-25_MB30947A has been updated with Men S…" at bounding box center [514, 19] width 959 height 26
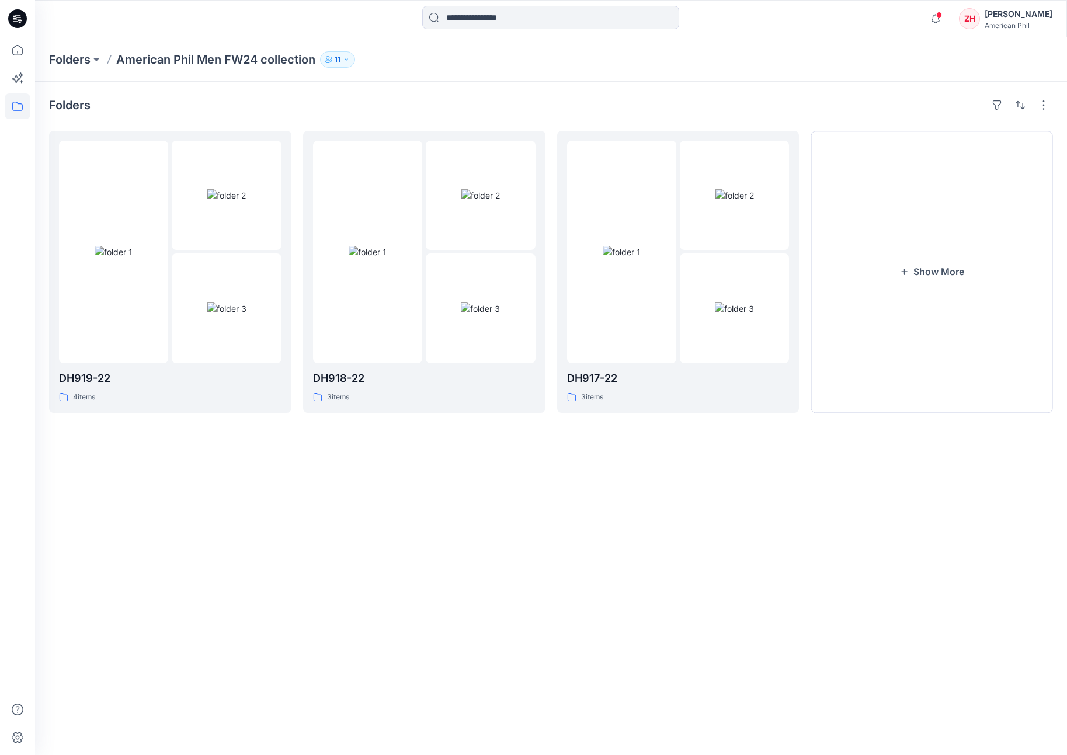
click at [66, 57] on p "Folders" at bounding box center [69, 59] width 41 height 16
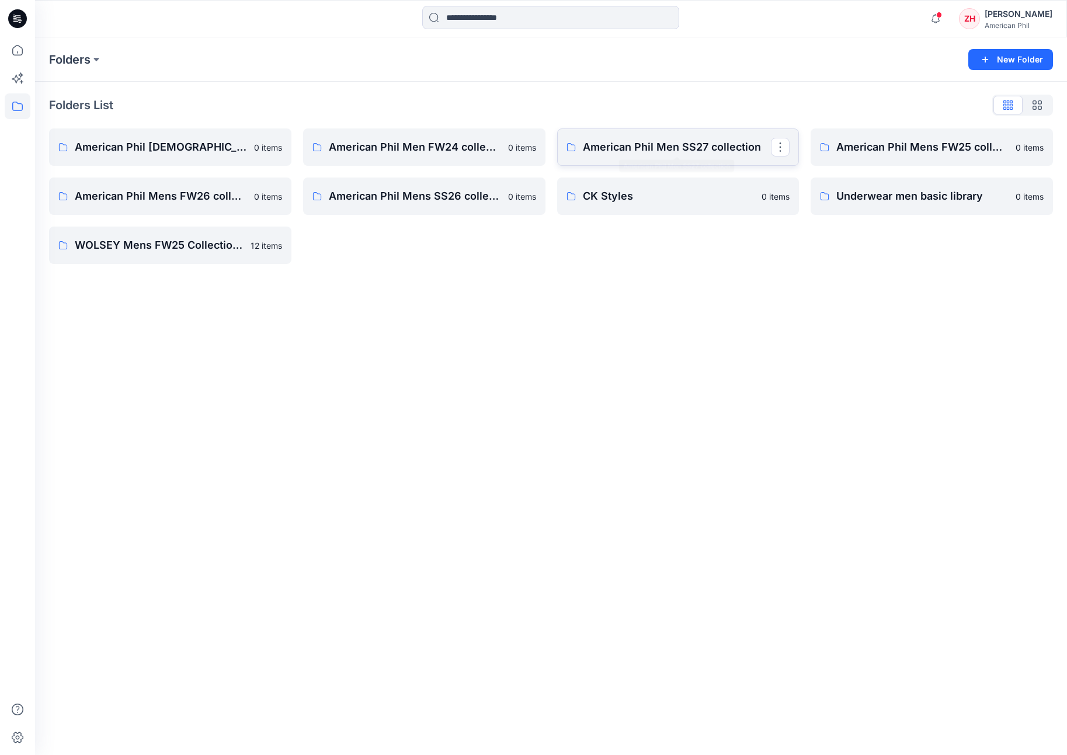
click at [672, 144] on p "American Phil Men SS27 collection" at bounding box center [677, 147] width 189 height 16
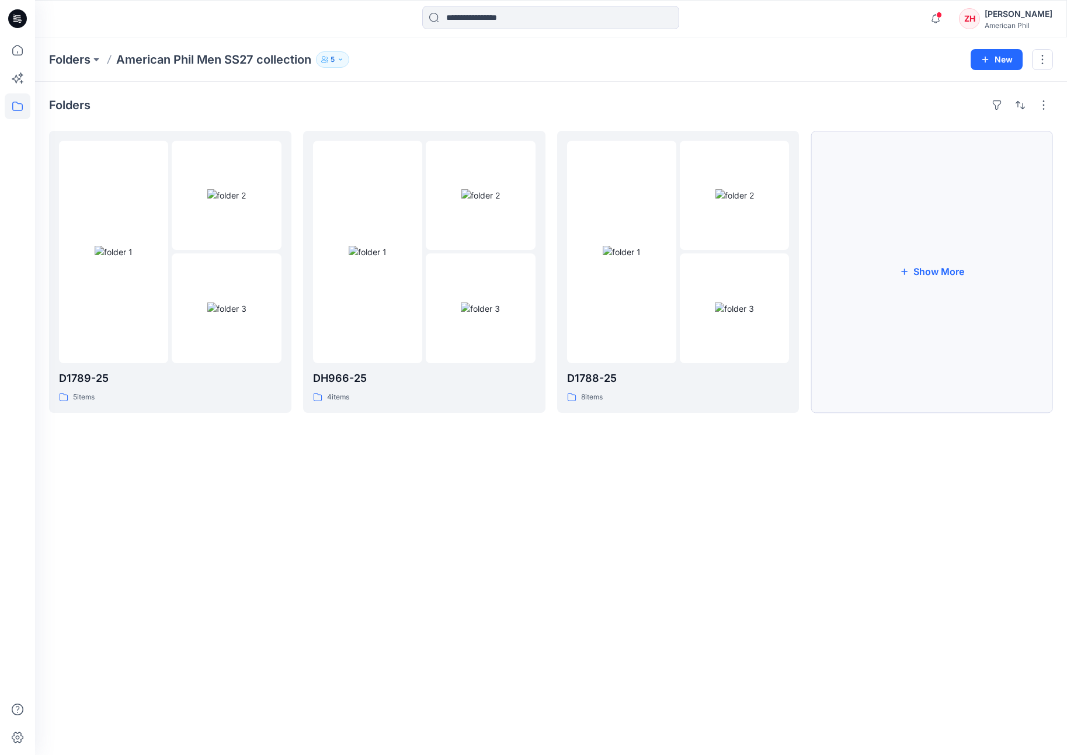
click at [899, 247] on button "Show More" at bounding box center [932, 272] width 242 height 282
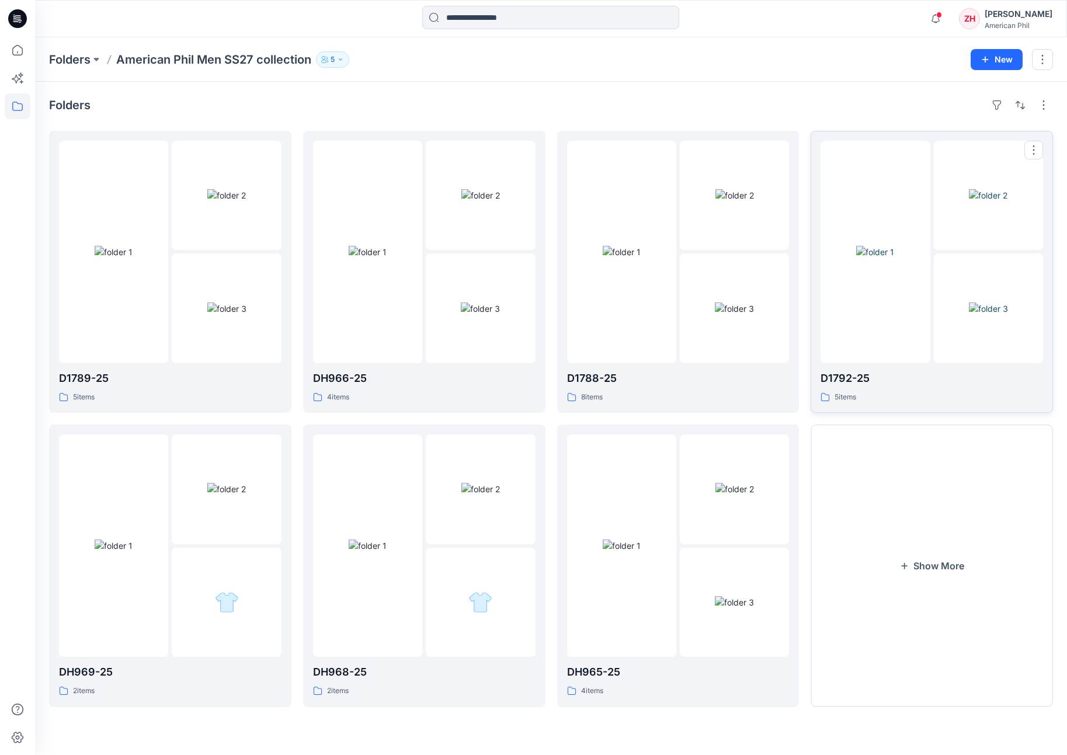
click at [879, 173] on div at bounding box center [875, 252] width 109 height 223
click at [890, 193] on div at bounding box center [875, 252] width 109 height 223
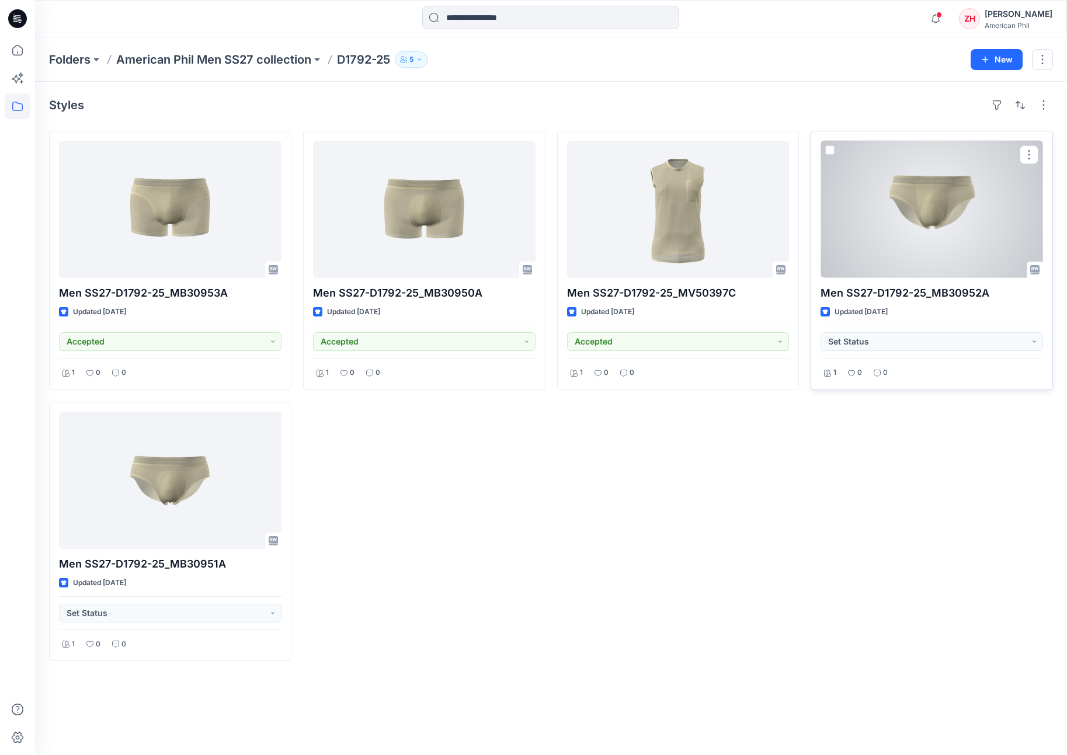
click at [895, 192] on div at bounding box center [932, 209] width 223 height 137
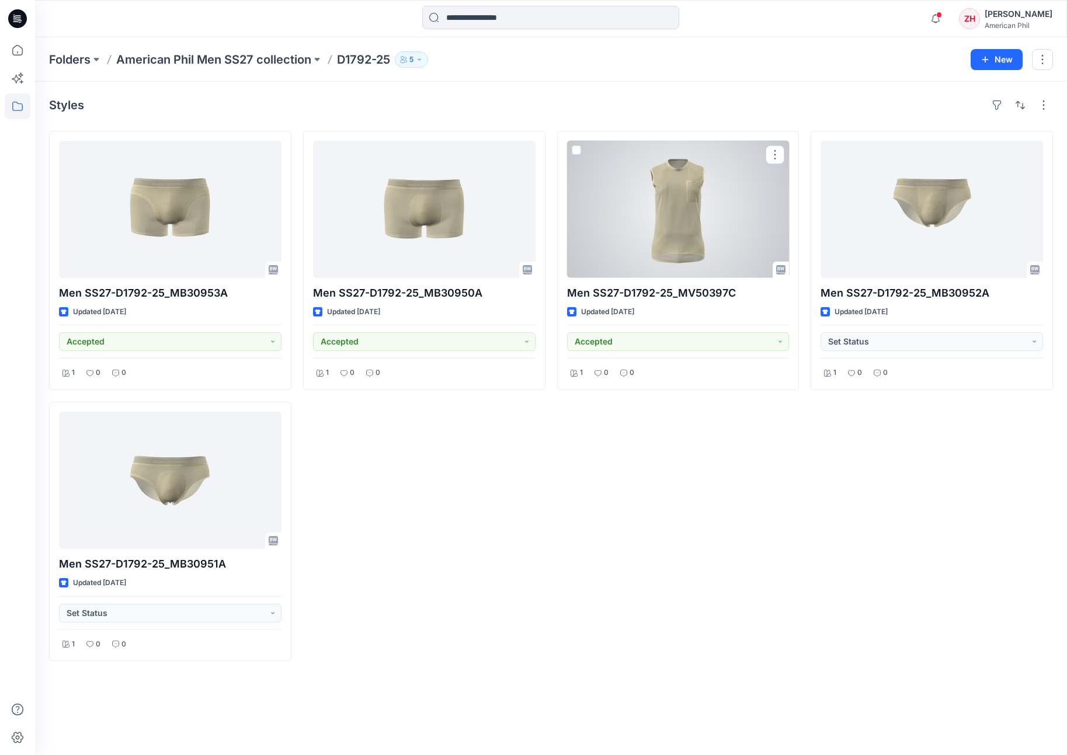
click at [672, 231] on div at bounding box center [678, 209] width 223 height 137
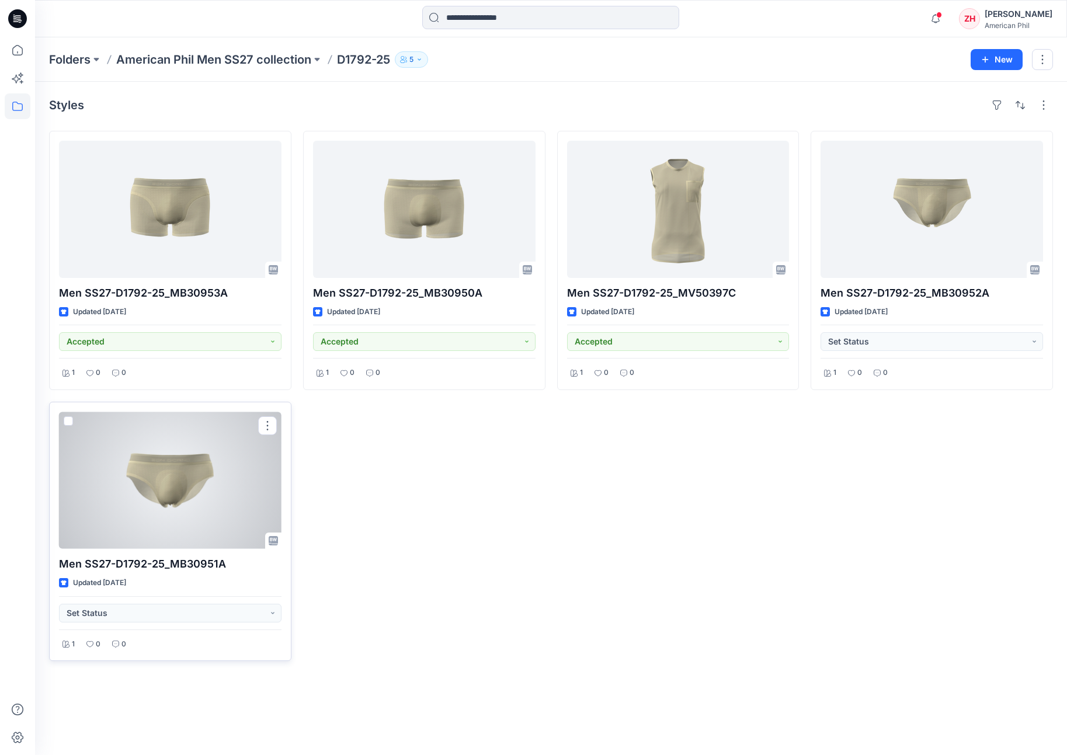
click at [166, 492] on div at bounding box center [170, 480] width 223 height 137
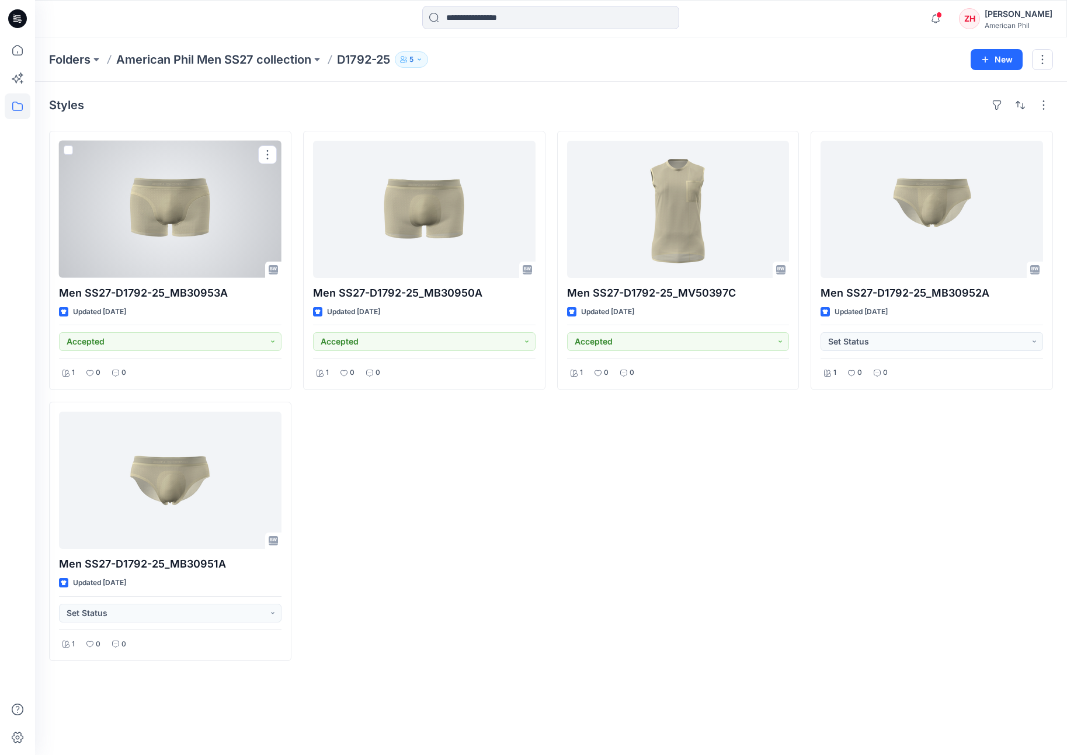
click at [176, 200] on div at bounding box center [170, 209] width 223 height 137
